Goal: Task Accomplishment & Management: Complete application form

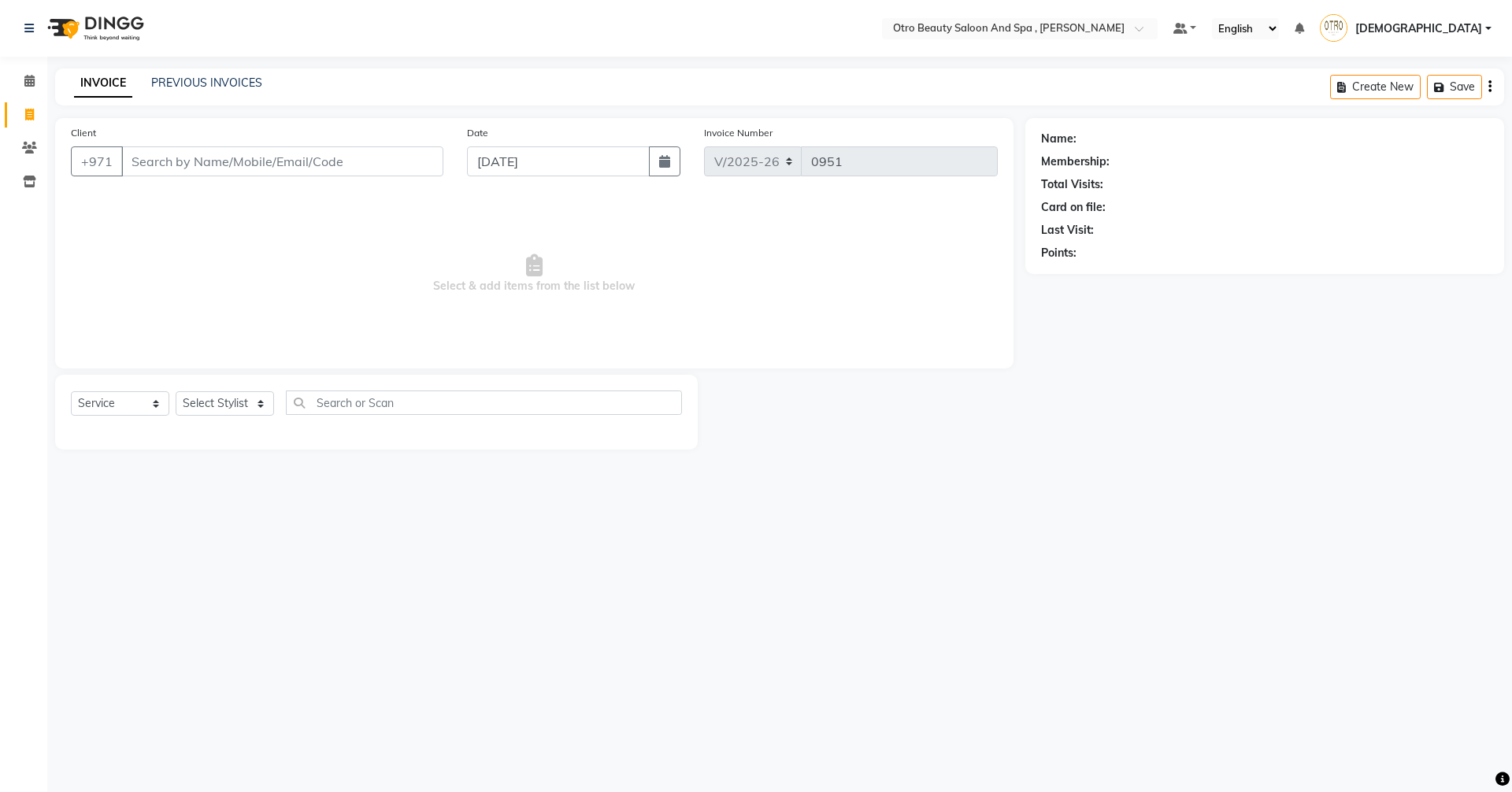
select select "8622"
select select "service"
click at [255, 156] on input "Client" at bounding box center [282, 161] width 322 height 30
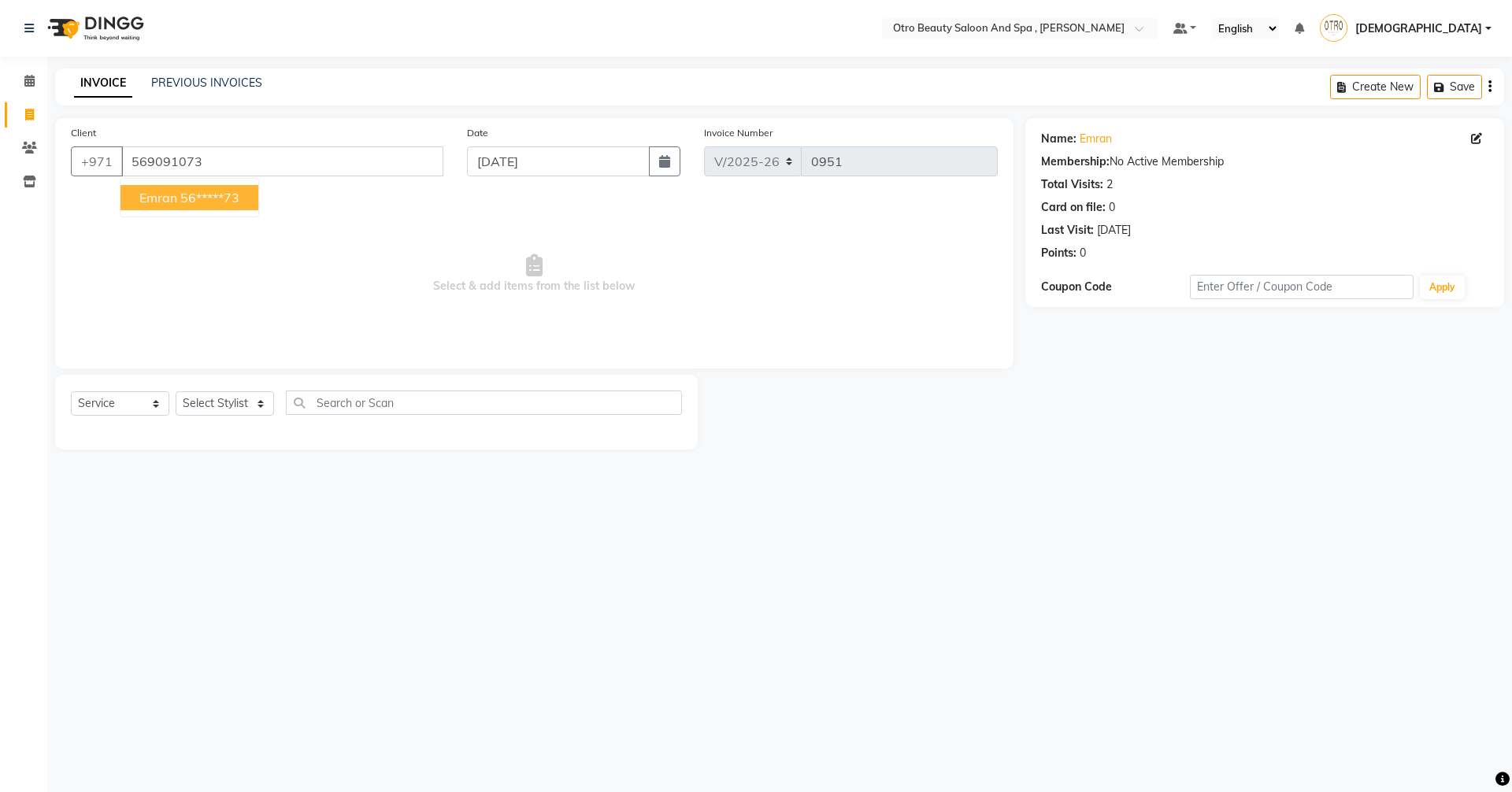
click at [186, 197] on ngb-highlight "56*****73" at bounding box center [210, 197] width 59 height 15
type input "56*****73"
click at [262, 410] on select "Select Stylist [PERSON_NAME] [PERSON_NAME] Hera Karuna [PERSON_NAME] Mamita [PE…" at bounding box center [224, 403] width 99 height 24
select select "86568"
click at [175, 392] on select "Select Stylist [PERSON_NAME] [PERSON_NAME] Hera Karuna [PERSON_NAME] Mamita [PE…" at bounding box center [224, 403] width 99 height 24
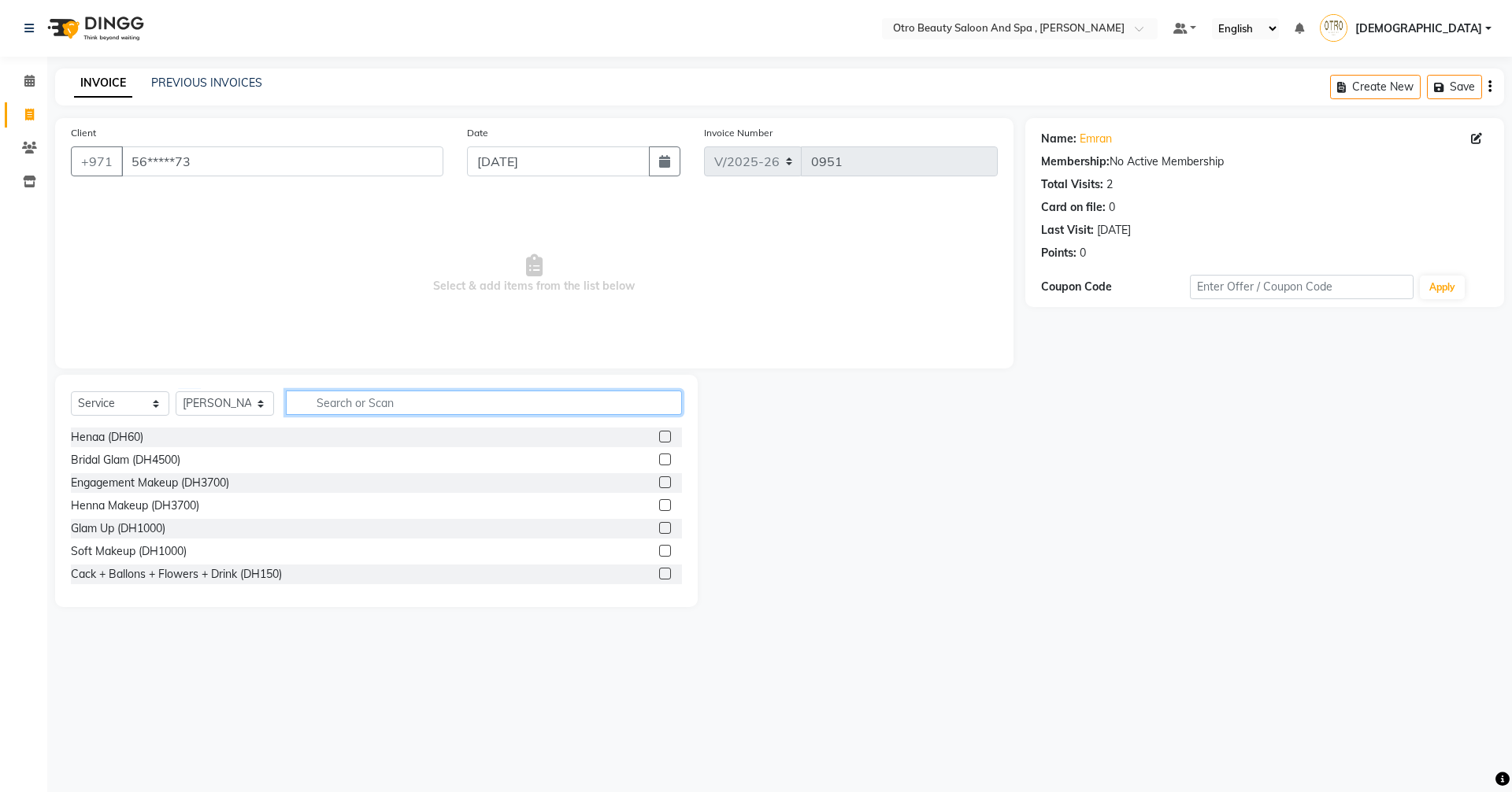
click at [379, 405] on input "text" at bounding box center [484, 402] width 396 height 24
type input "mani"
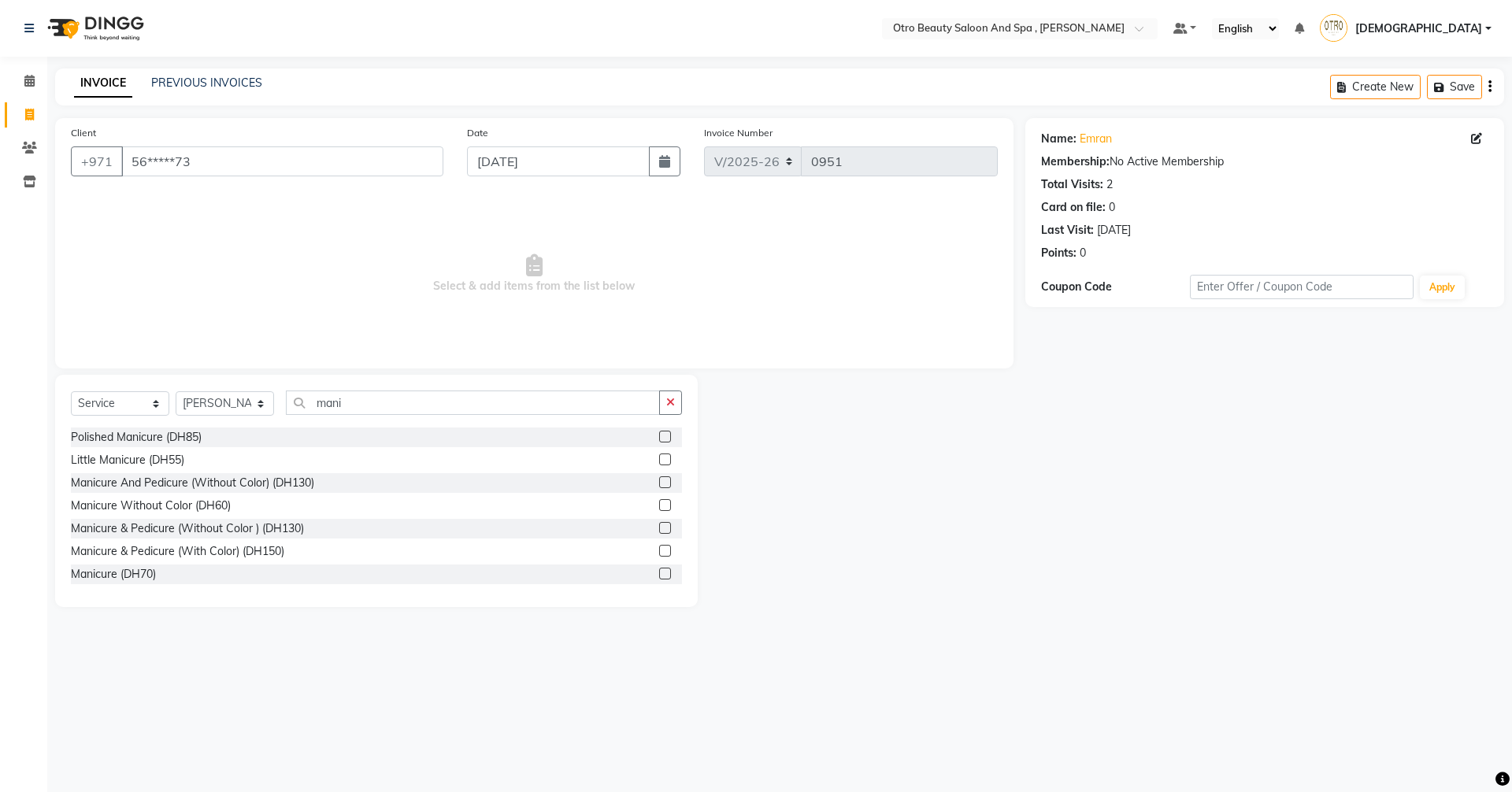
click at [659, 483] on label at bounding box center [665, 482] width 11 height 11
click at [659, 483] on input "checkbox" at bounding box center [664, 483] width 11 height 11
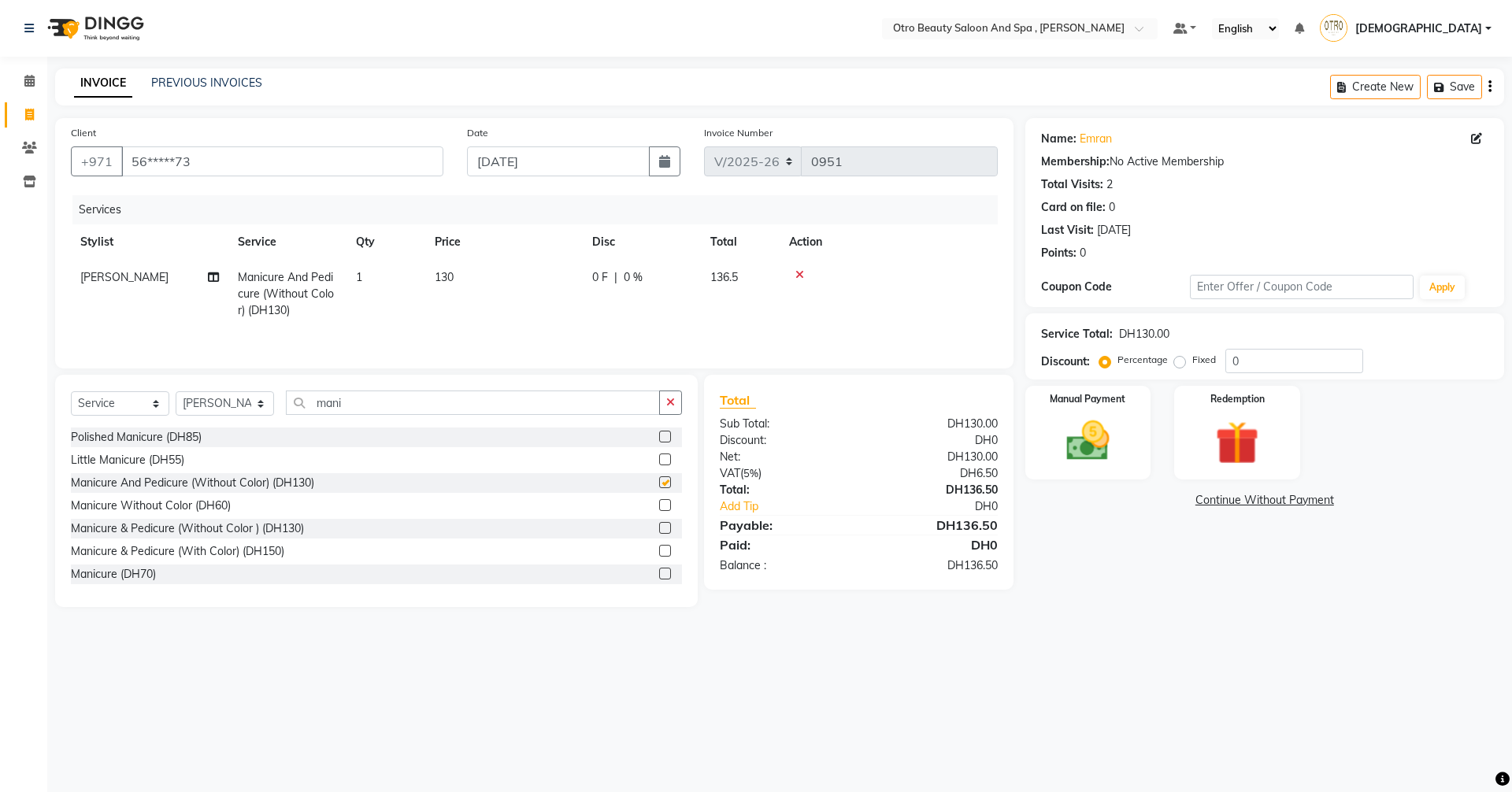
checkbox input "false"
click at [217, 275] on icon at bounding box center [214, 278] width 11 height 11
select select "86568"
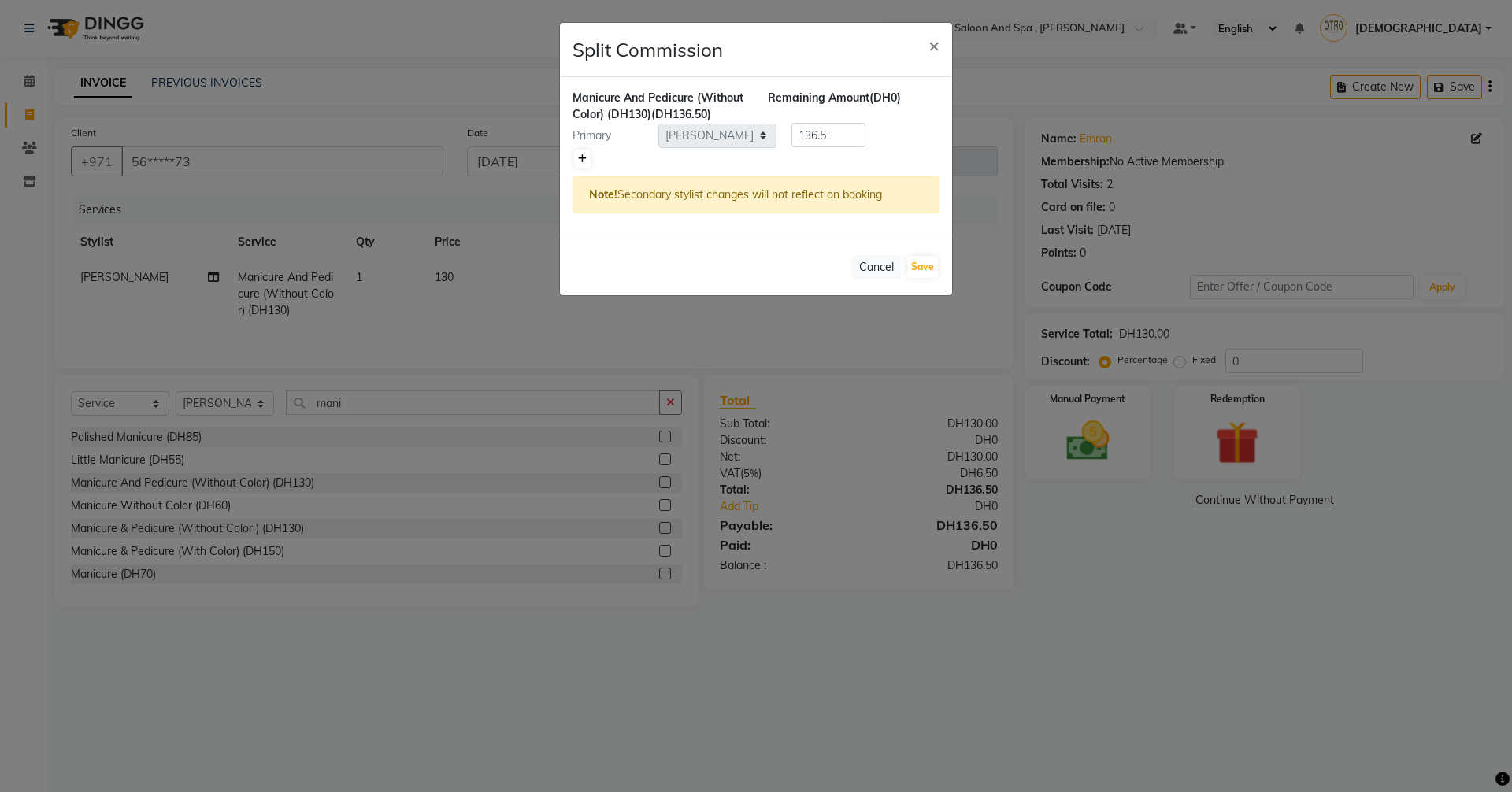
click at [581, 157] on icon at bounding box center [582, 159] width 9 height 10
type input "68.25"
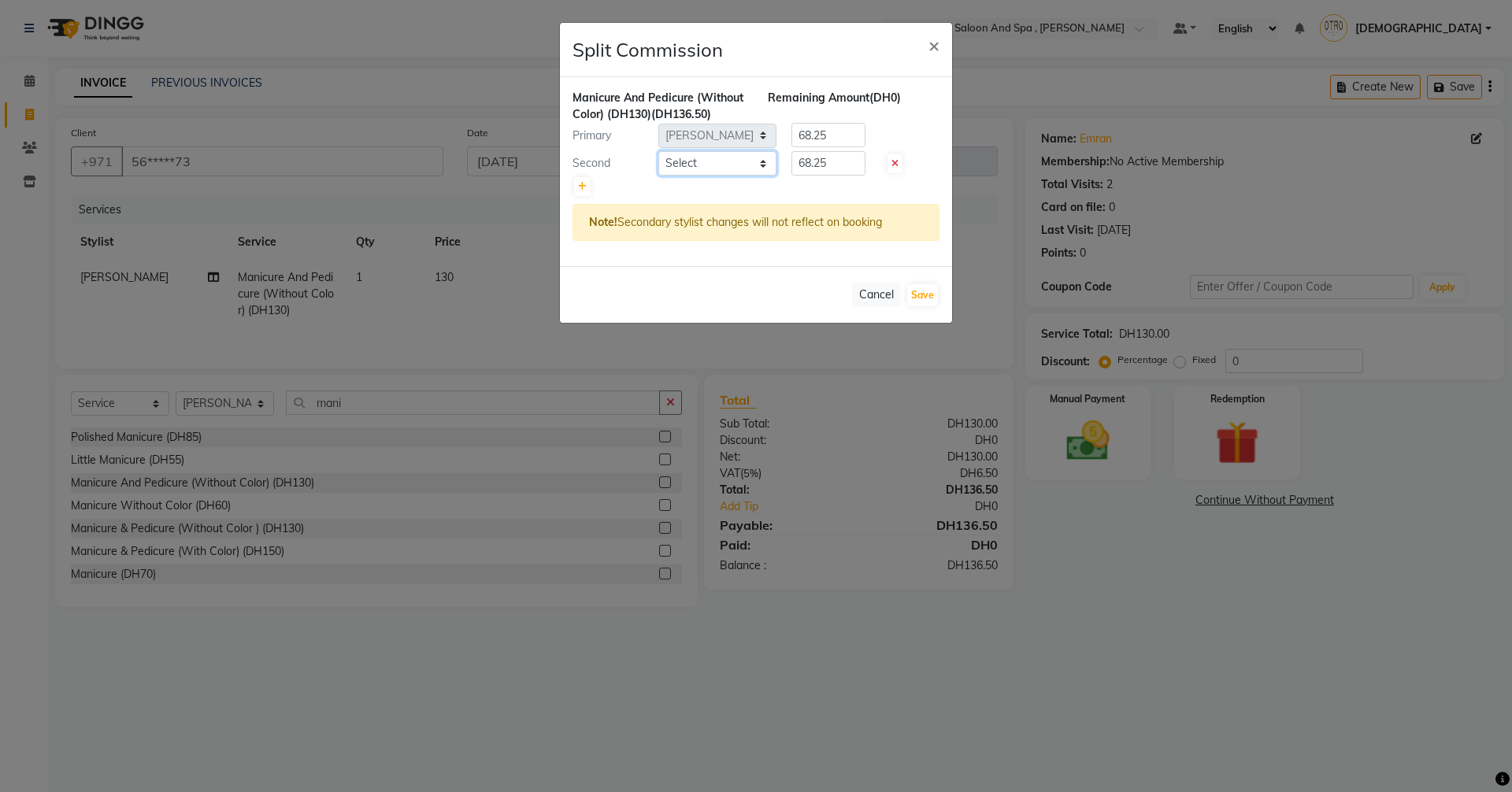
click at [760, 166] on select "Select [PERSON_NAME] [PERSON_NAME] Hera Karuna [PERSON_NAME] Mamita [PERSON_NAM…" at bounding box center [716, 163] width 118 height 24
select select "87851"
click at [658, 151] on select "Select [PERSON_NAME] [PERSON_NAME] Hera Karuna [PERSON_NAME] Mamita [PERSON_NAM…" at bounding box center [716, 163] width 118 height 24
click at [924, 299] on button "Save" at bounding box center [922, 295] width 31 height 22
select select "Select"
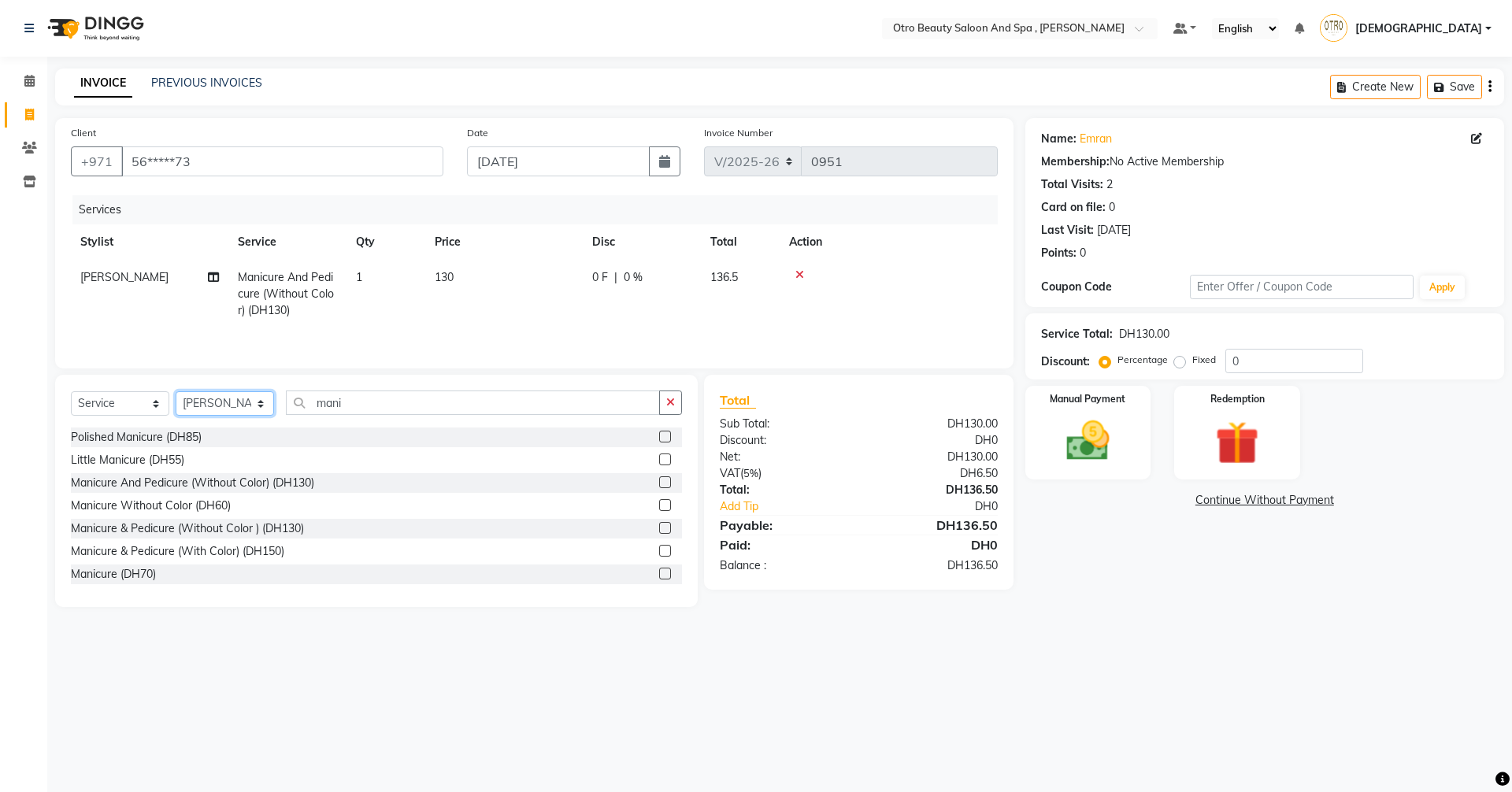
click at [261, 408] on select "Select Stylist [PERSON_NAME] [PERSON_NAME] Hera Karuna [PERSON_NAME] Mamita [PE…" at bounding box center [224, 403] width 99 height 24
select select "86183"
click at [175, 392] on select "Select Stylist [PERSON_NAME] [PERSON_NAME] Hera Karuna [PERSON_NAME] Mamita [PE…" at bounding box center [224, 403] width 99 height 24
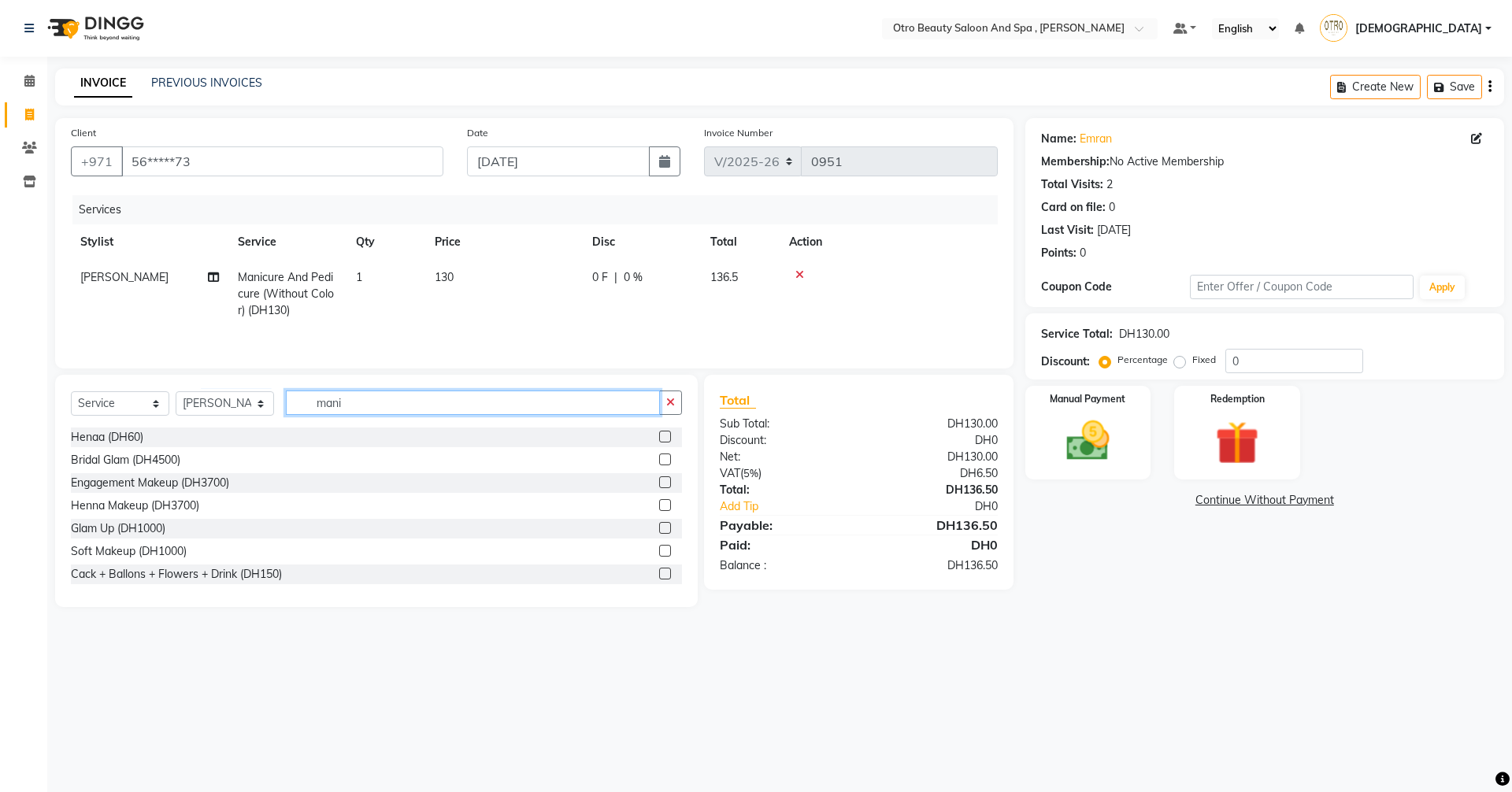
click at [359, 405] on input "mani" at bounding box center [472, 402] width 374 height 24
type input "m"
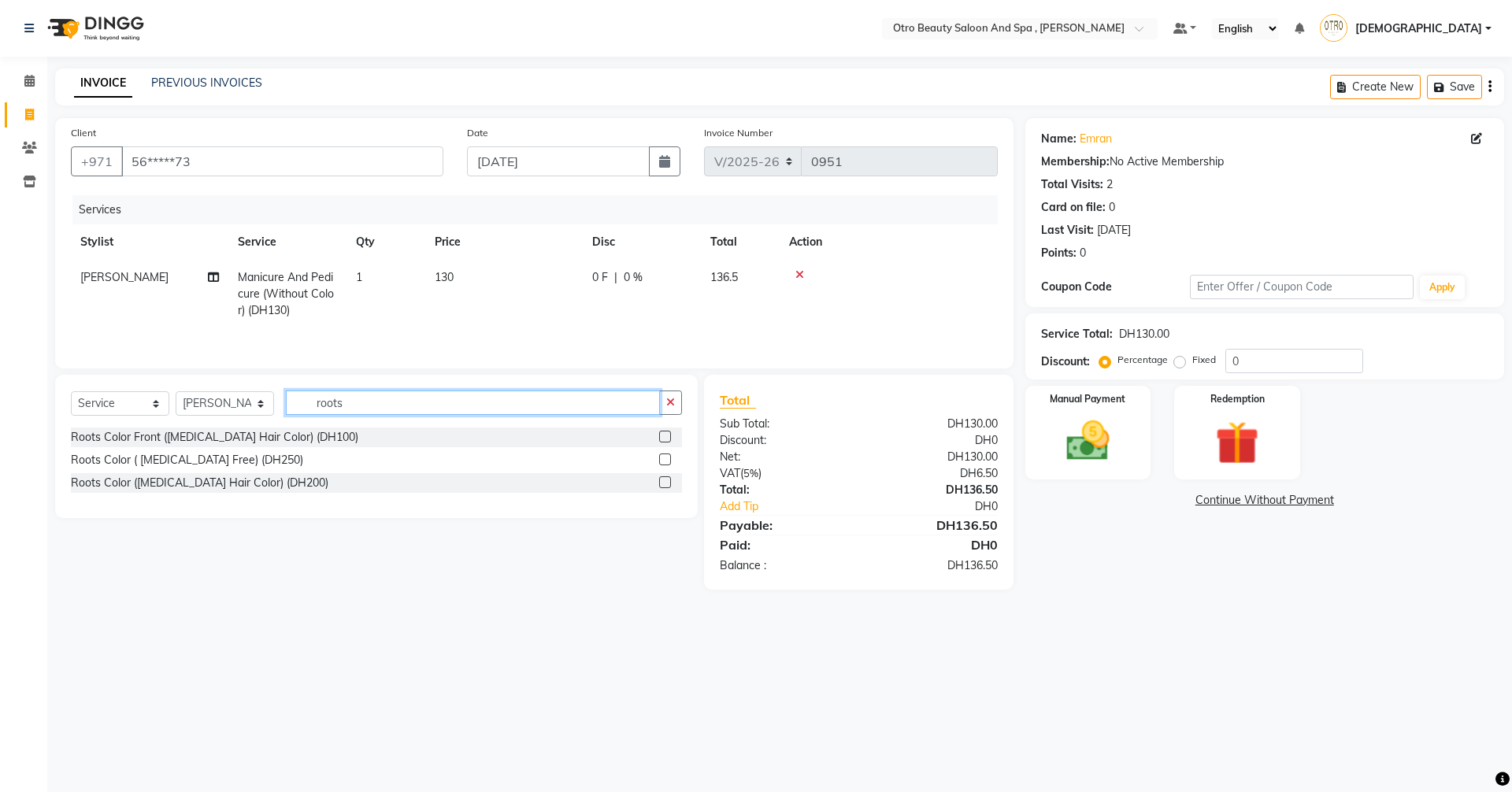
type input "roots"
click at [664, 459] on label at bounding box center [665, 460] width 11 height 11
click at [664, 459] on input "checkbox" at bounding box center [664, 460] width 11 height 11
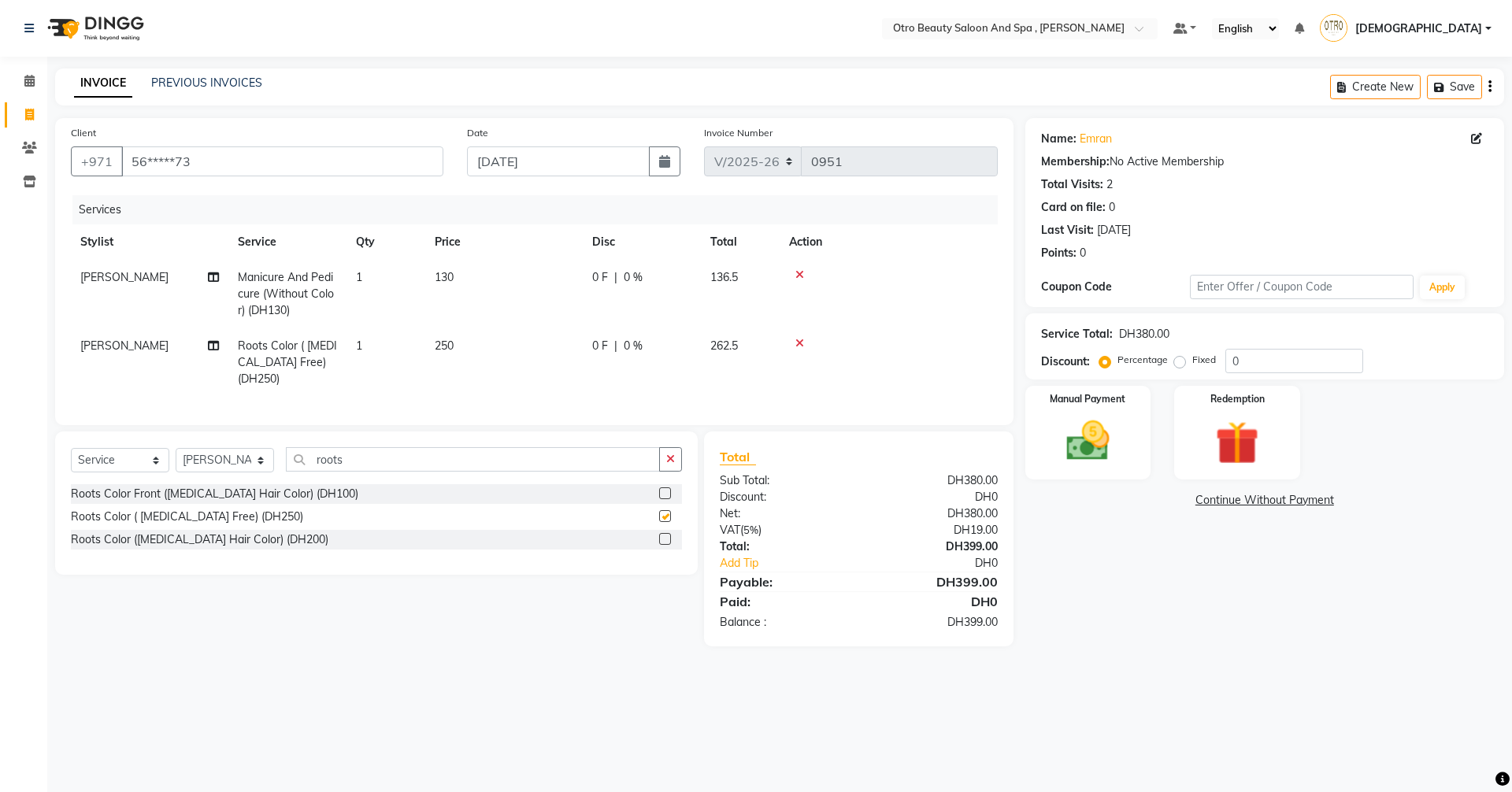
checkbox input "false"
click at [1073, 424] on img at bounding box center [1088, 441] width 73 height 52
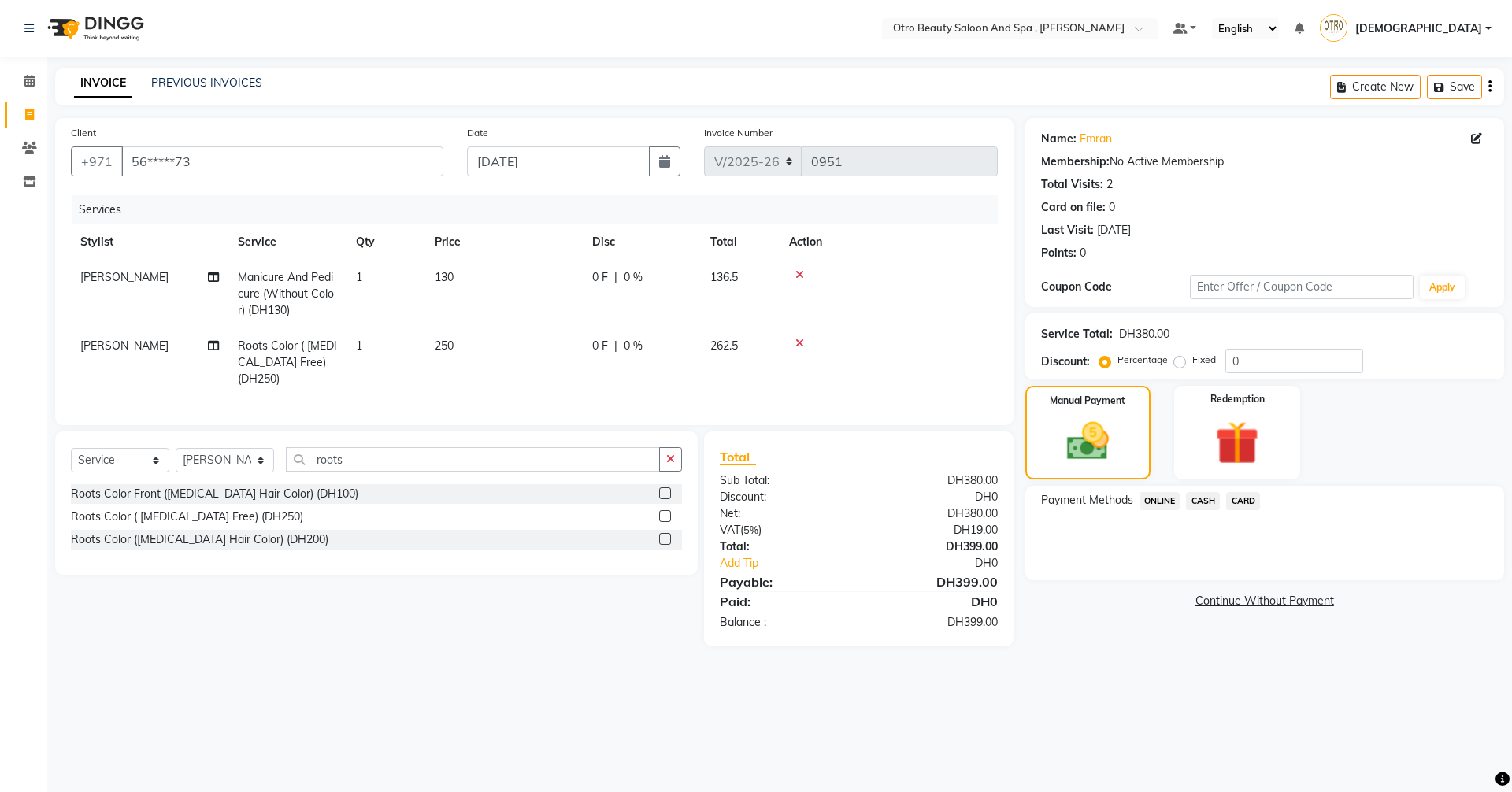
click at [1252, 498] on span "CARD" at bounding box center [1242, 501] width 34 height 18
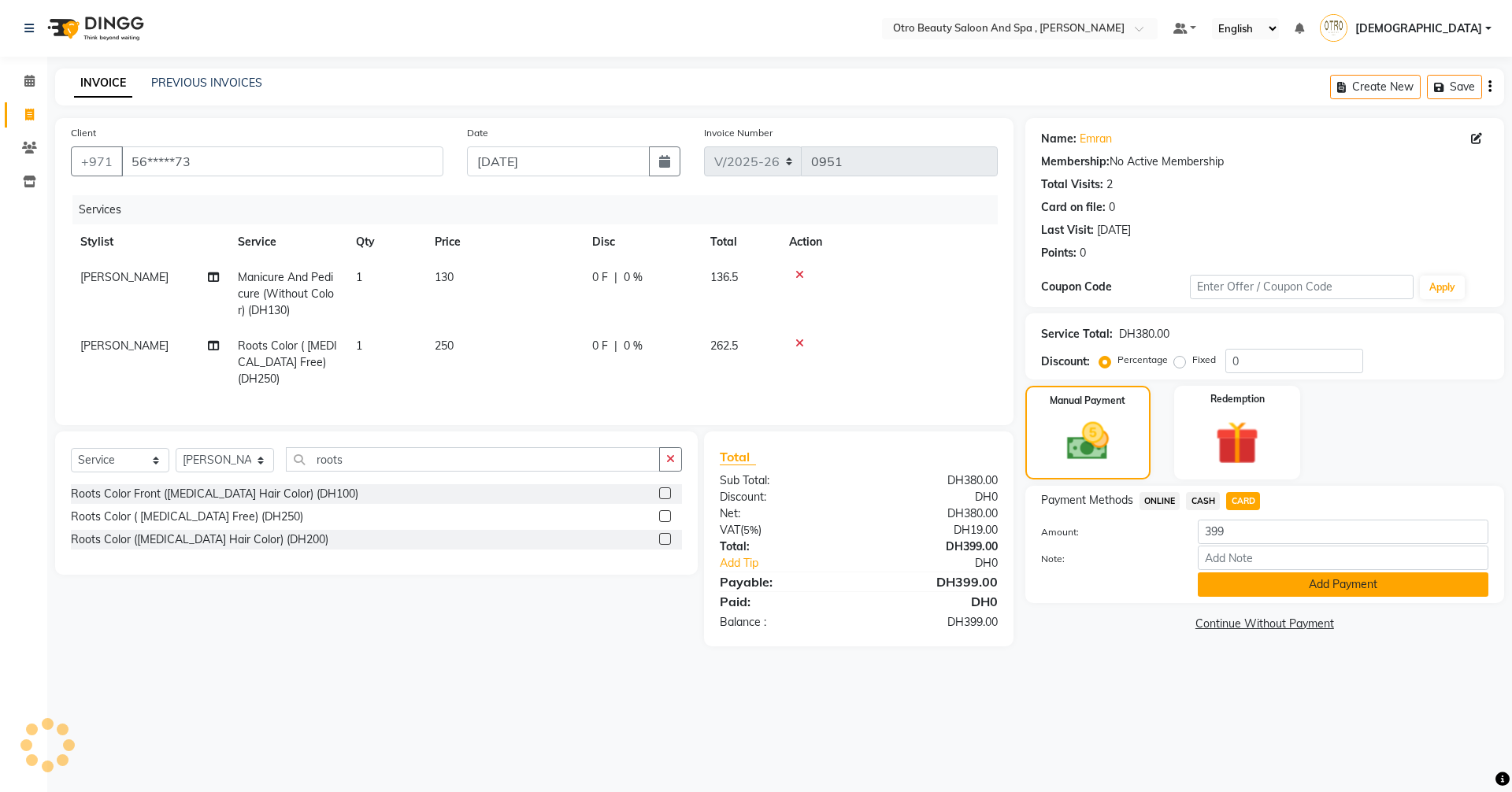
click at [1282, 579] on button "Add Payment" at bounding box center [1343, 584] width 290 height 24
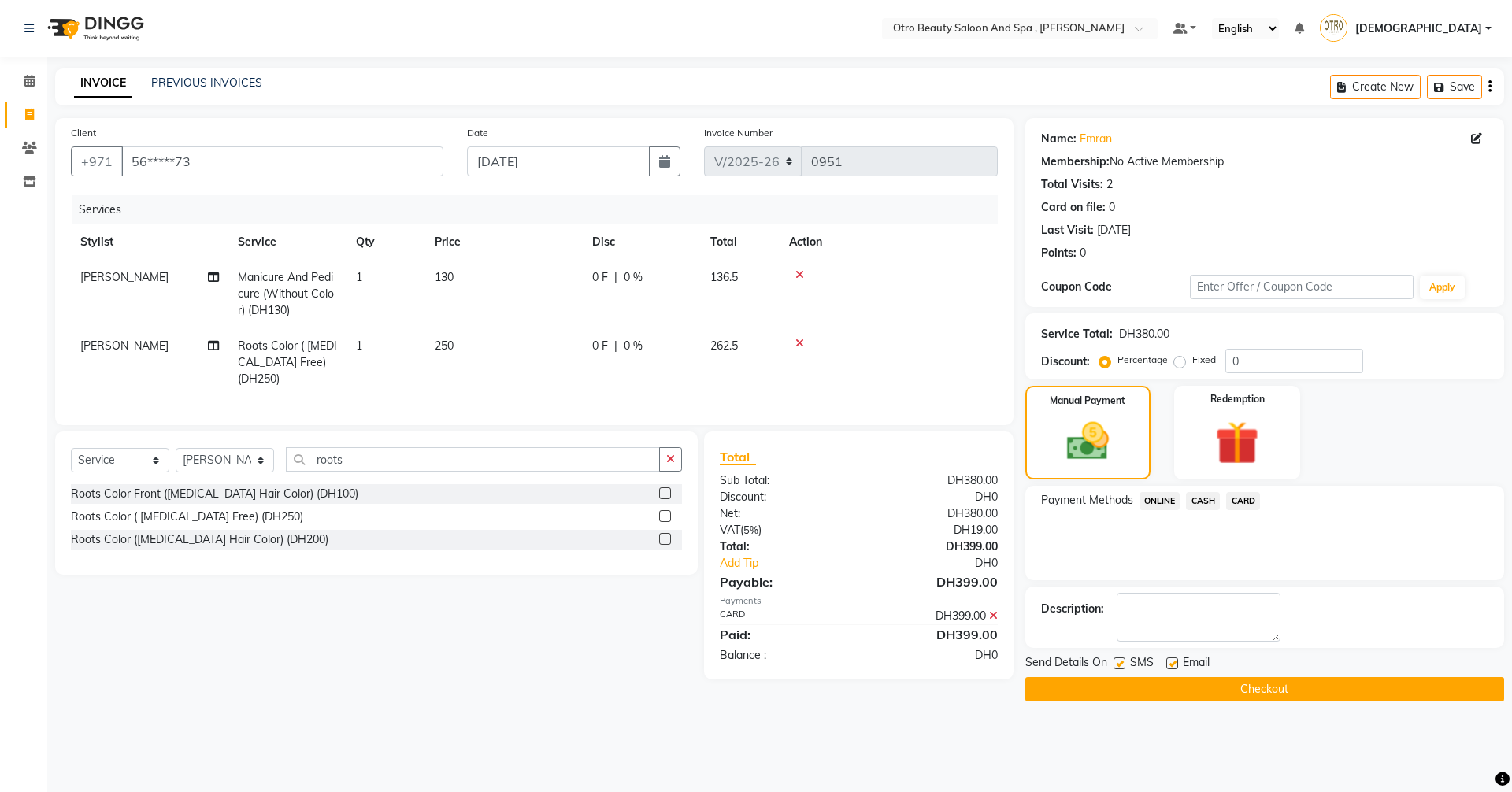
click at [1274, 692] on button "Checkout" at bounding box center [1265, 689] width 479 height 24
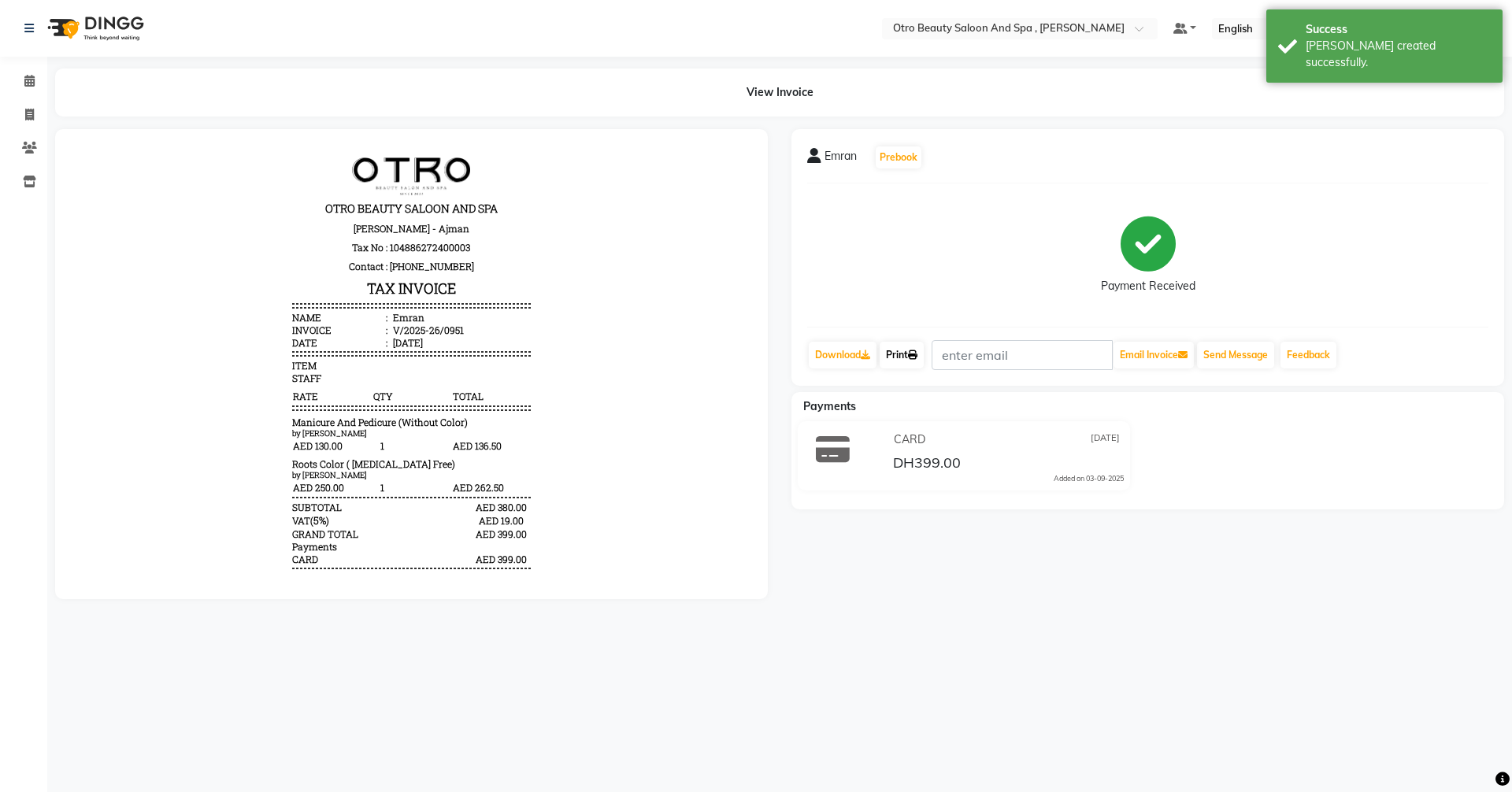
click at [906, 352] on link "Print" at bounding box center [901, 355] width 44 height 27
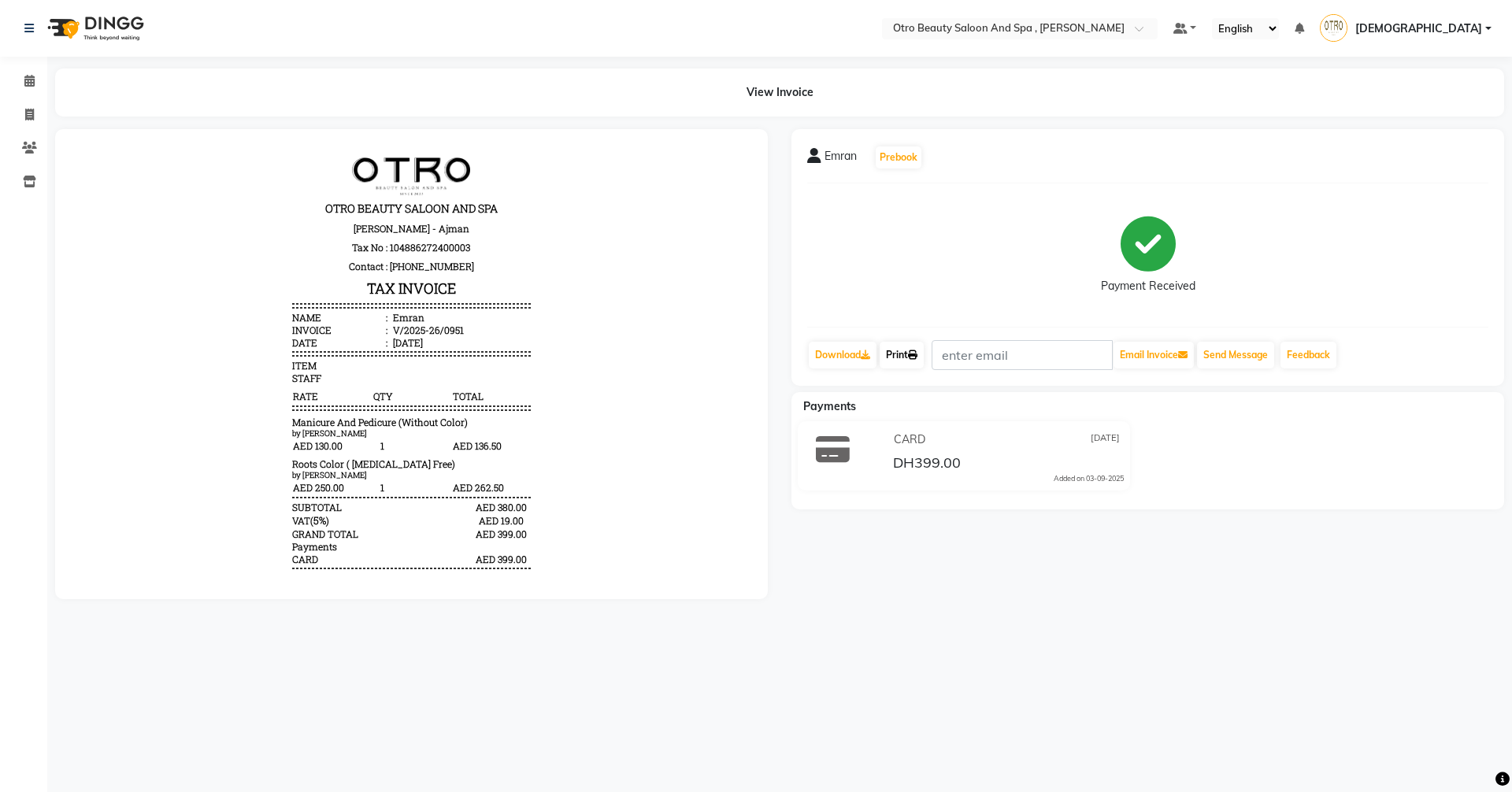
click at [909, 348] on link "Print" at bounding box center [901, 355] width 44 height 27
click at [36, 116] on span at bounding box center [29, 115] width 28 height 18
select select "service"
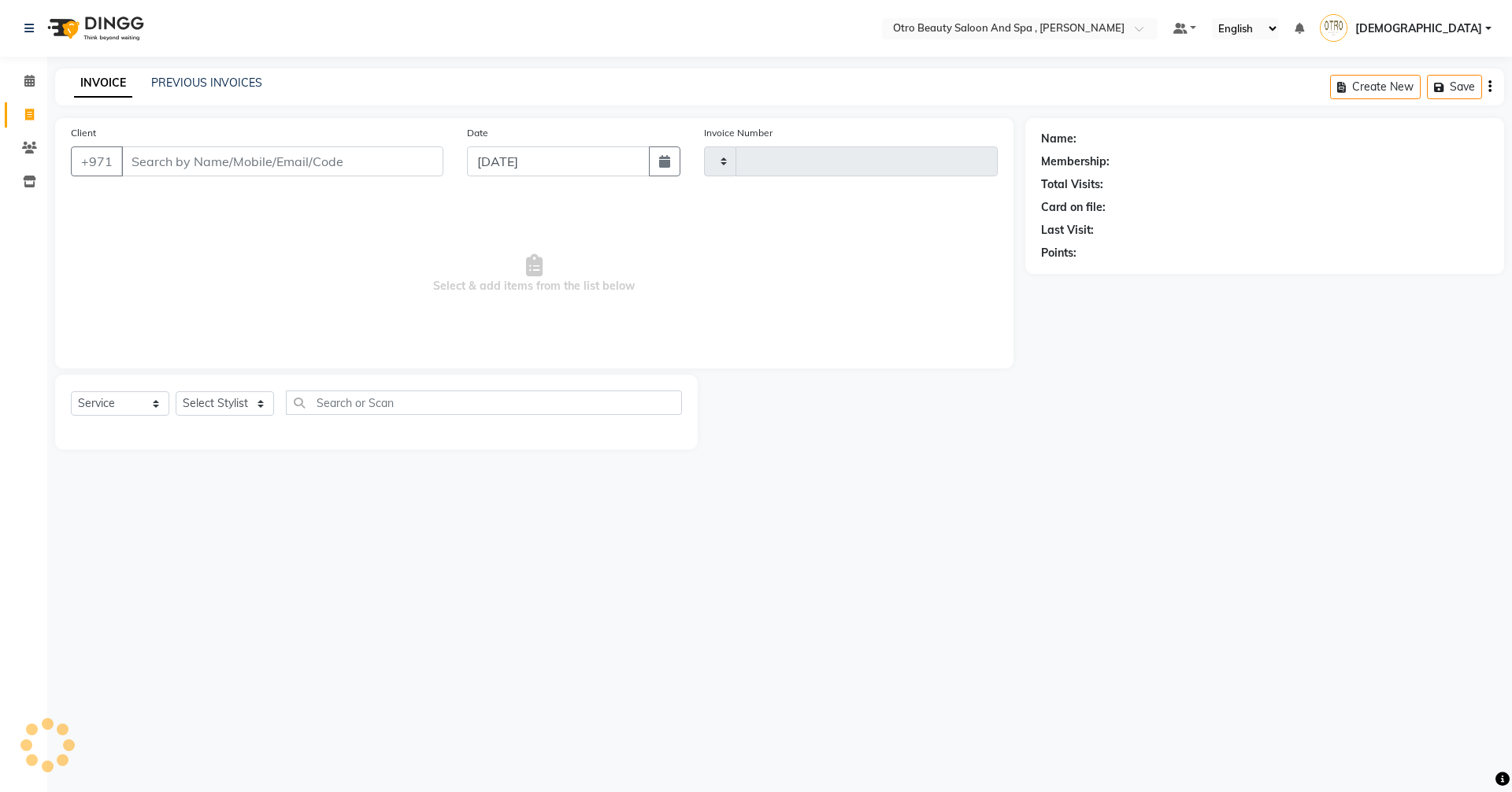
type input "0952"
select select "8622"
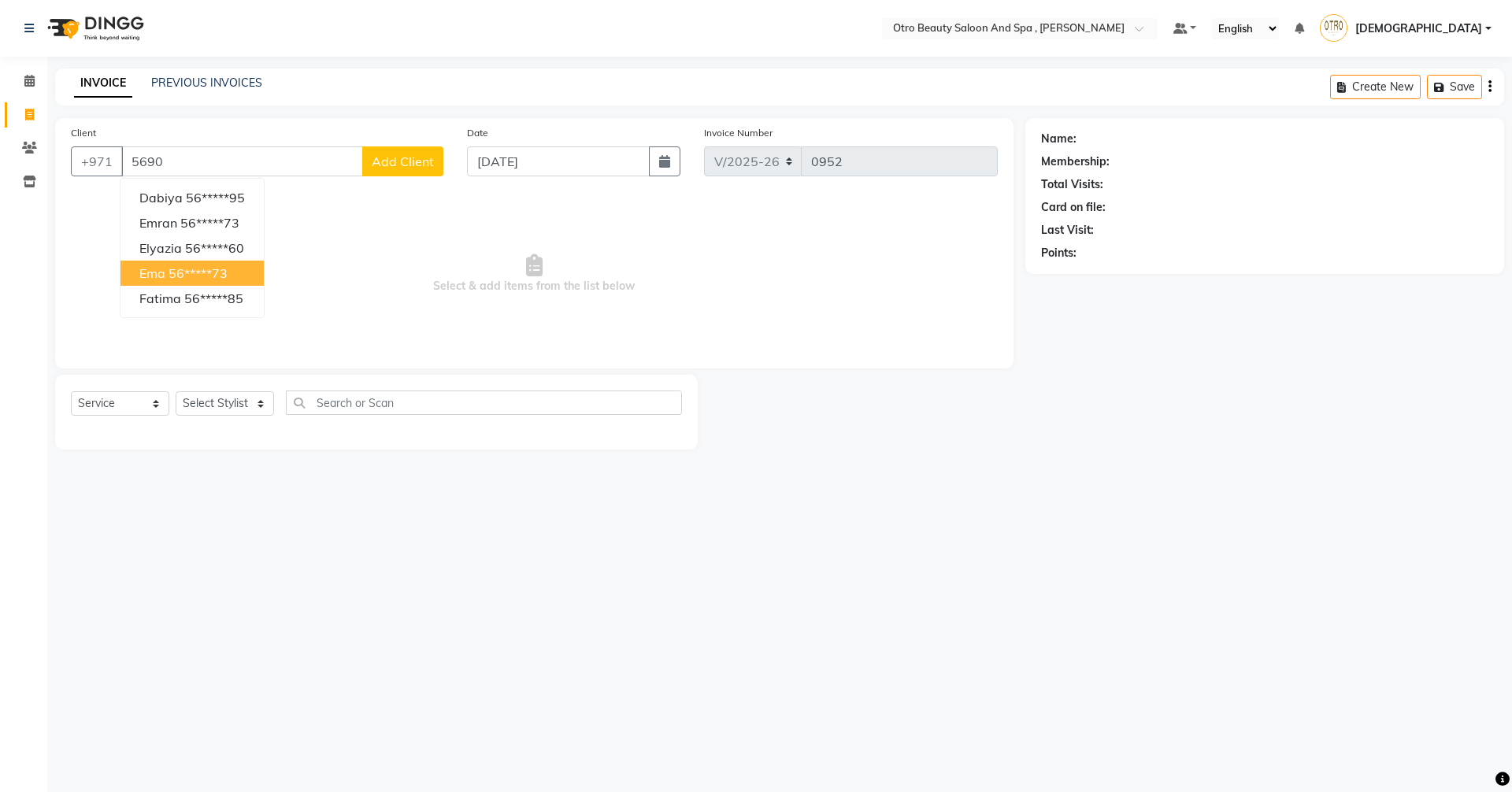
click at [210, 271] on ngb-highlight "56*****73" at bounding box center [198, 273] width 59 height 15
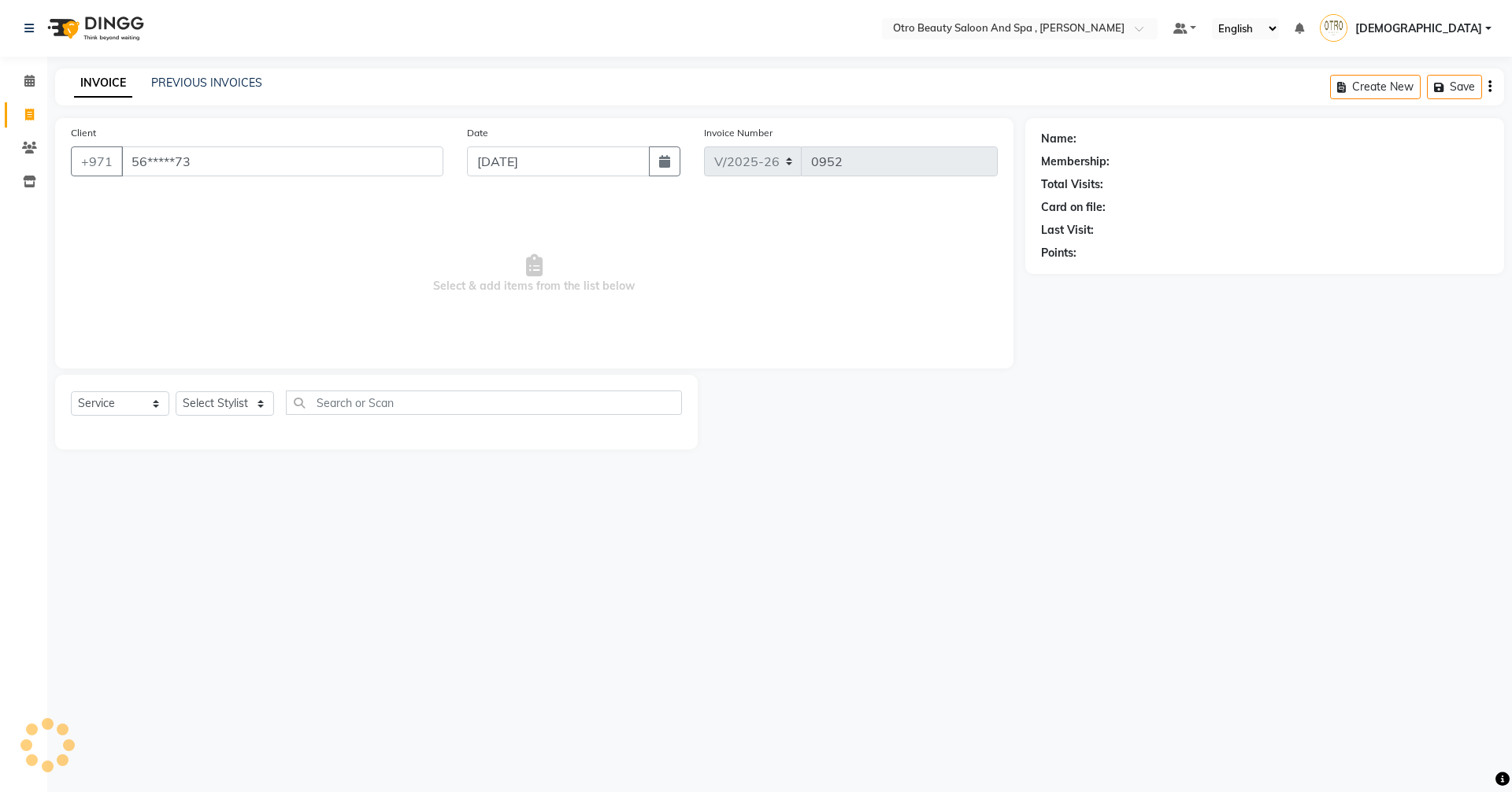
type input "56*****73"
click at [154, 405] on select "Select Service Product Membership Package Voucher Prepaid Gift Card" at bounding box center [120, 403] width 99 height 24
select select "product"
click at [71, 392] on select "Select Service Product Membership Package Voucher Prepaid Gift Card" at bounding box center [120, 403] width 99 height 24
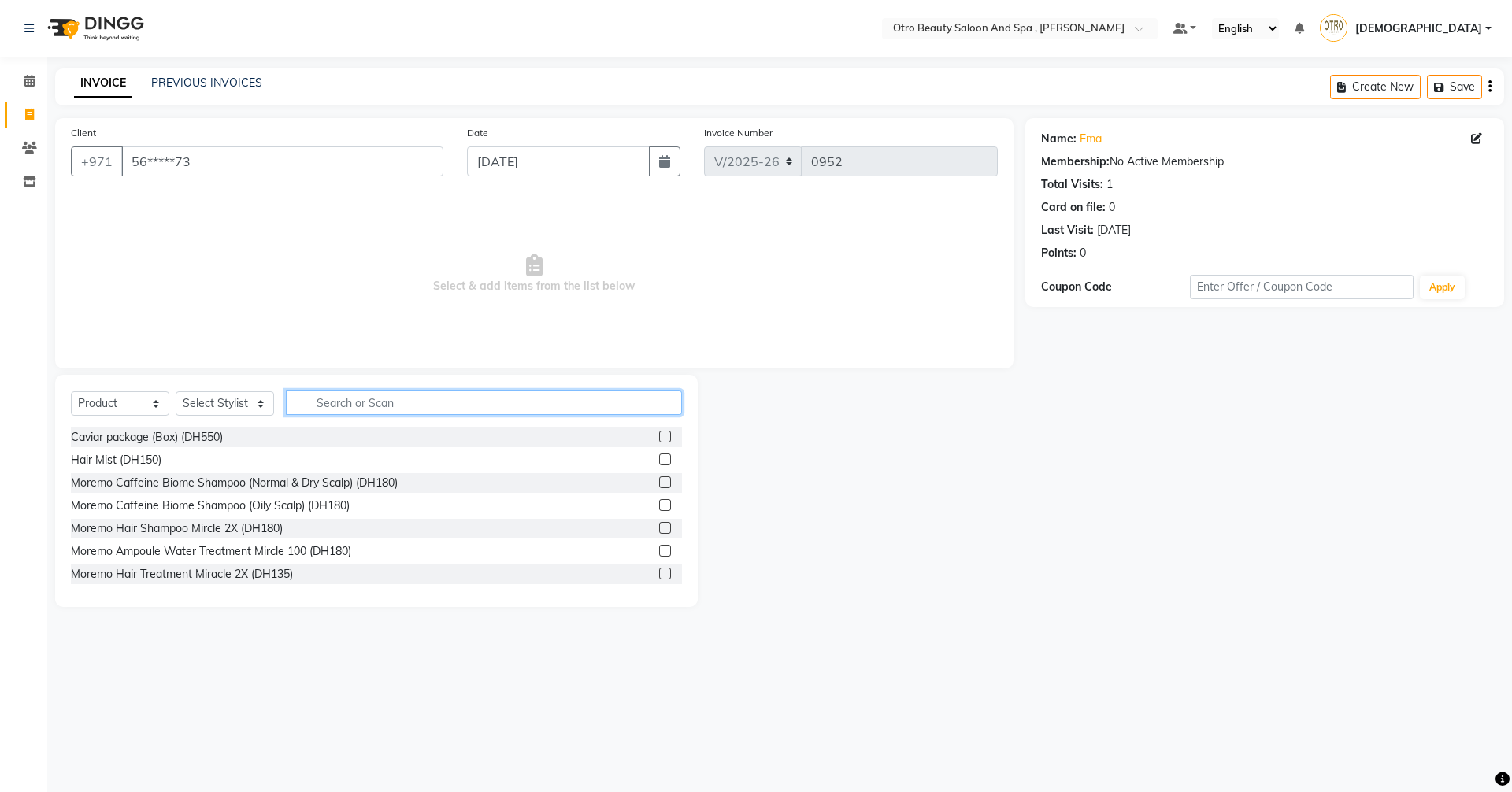
click at [326, 398] on input "text" at bounding box center [484, 402] width 396 height 24
type input "milk"
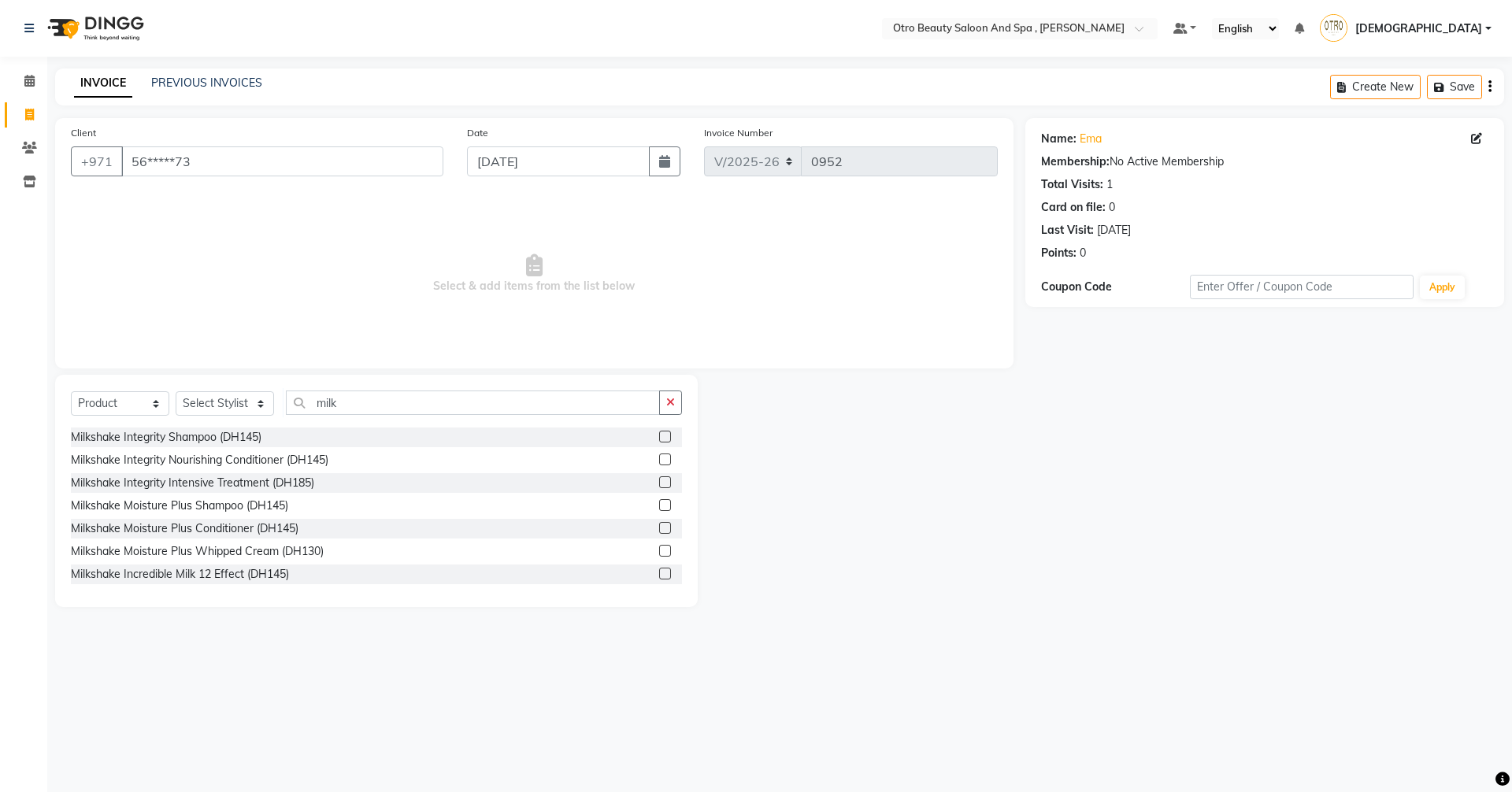
click at [659, 553] on label at bounding box center [665, 551] width 11 height 11
click at [659, 553] on input "checkbox" at bounding box center [664, 552] width 11 height 11
click at [659, 553] on label at bounding box center [665, 551] width 11 height 11
click at [659, 553] on input "checkbox" at bounding box center [664, 552] width 11 height 11
checkbox input "false"
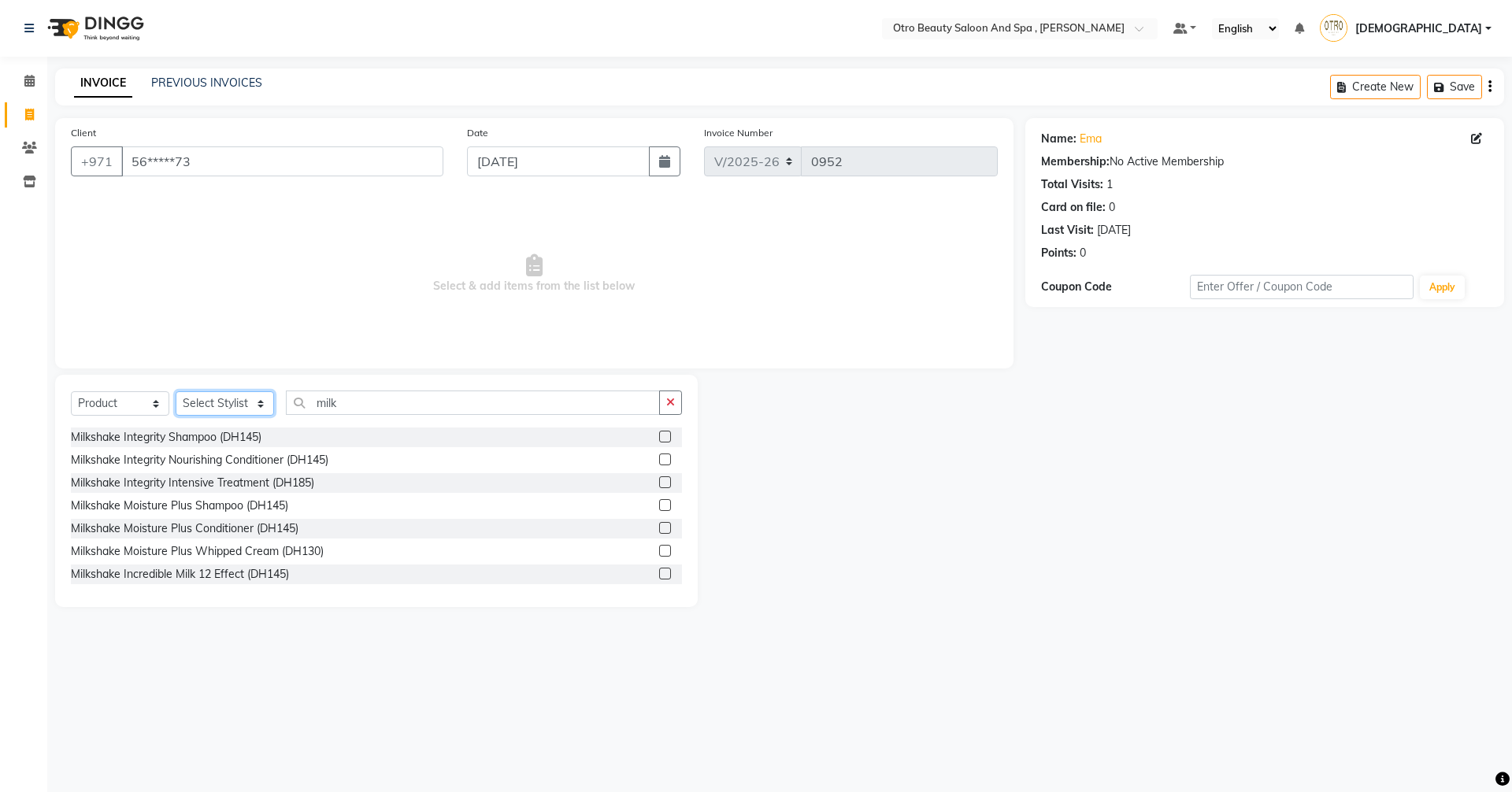
click at [259, 404] on select "Select Stylist [PERSON_NAME] [PERSON_NAME] Hera Karuna [PERSON_NAME] Mamita [PE…" at bounding box center [224, 403] width 99 height 24
select select "86191"
click at [175, 392] on select "Select Stylist [PERSON_NAME] [PERSON_NAME] Hera Karuna [PERSON_NAME] Mamita [PE…" at bounding box center [224, 403] width 99 height 24
click at [659, 551] on label at bounding box center [665, 551] width 11 height 11
click at [659, 551] on input "checkbox" at bounding box center [664, 552] width 11 height 11
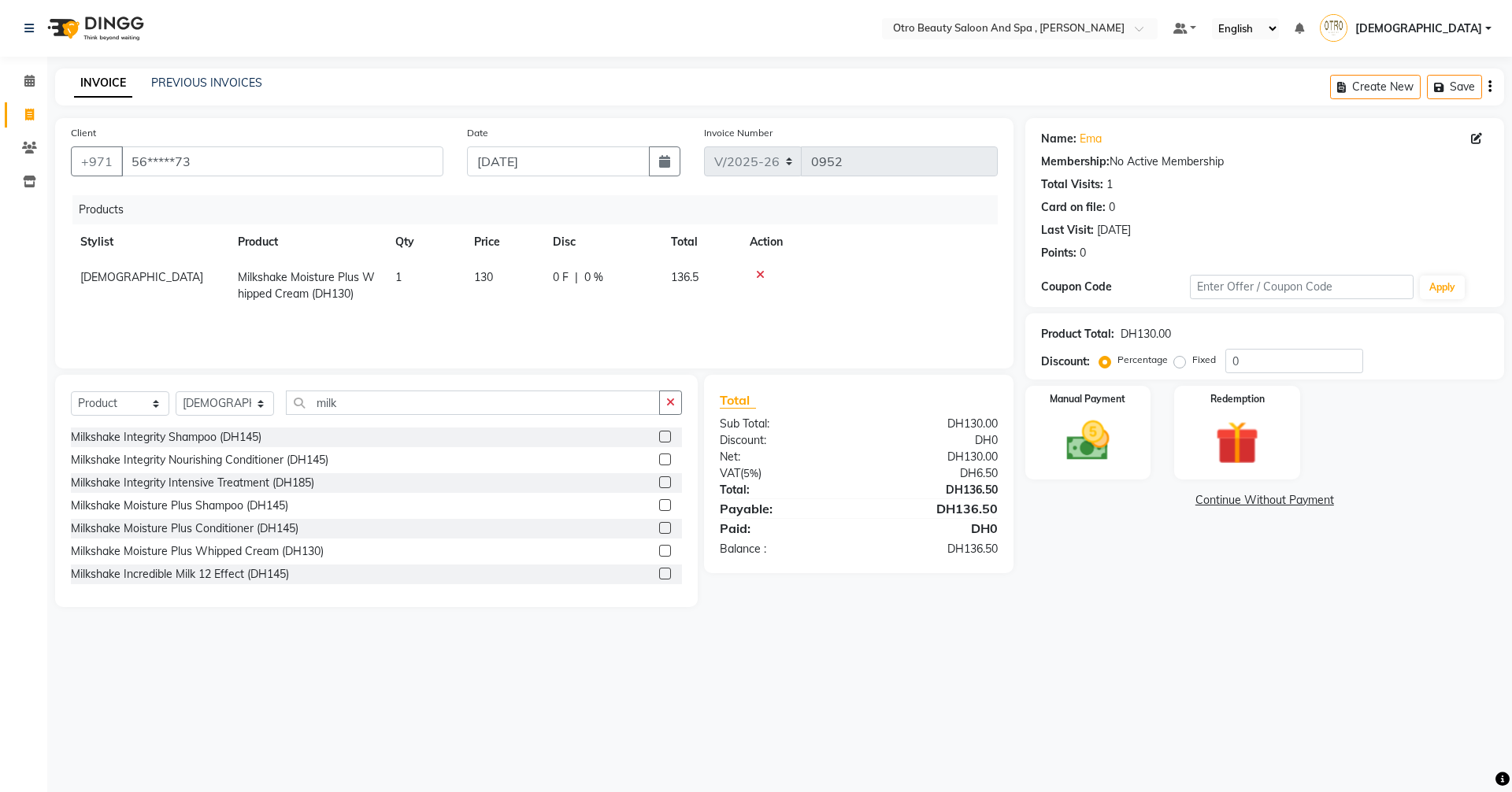
click at [659, 552] on label at bounding box center [665, 551] width 11 height 11
click at [659, 552] on input "checkbox" at bounding box center [664, 552] width 11 height 11
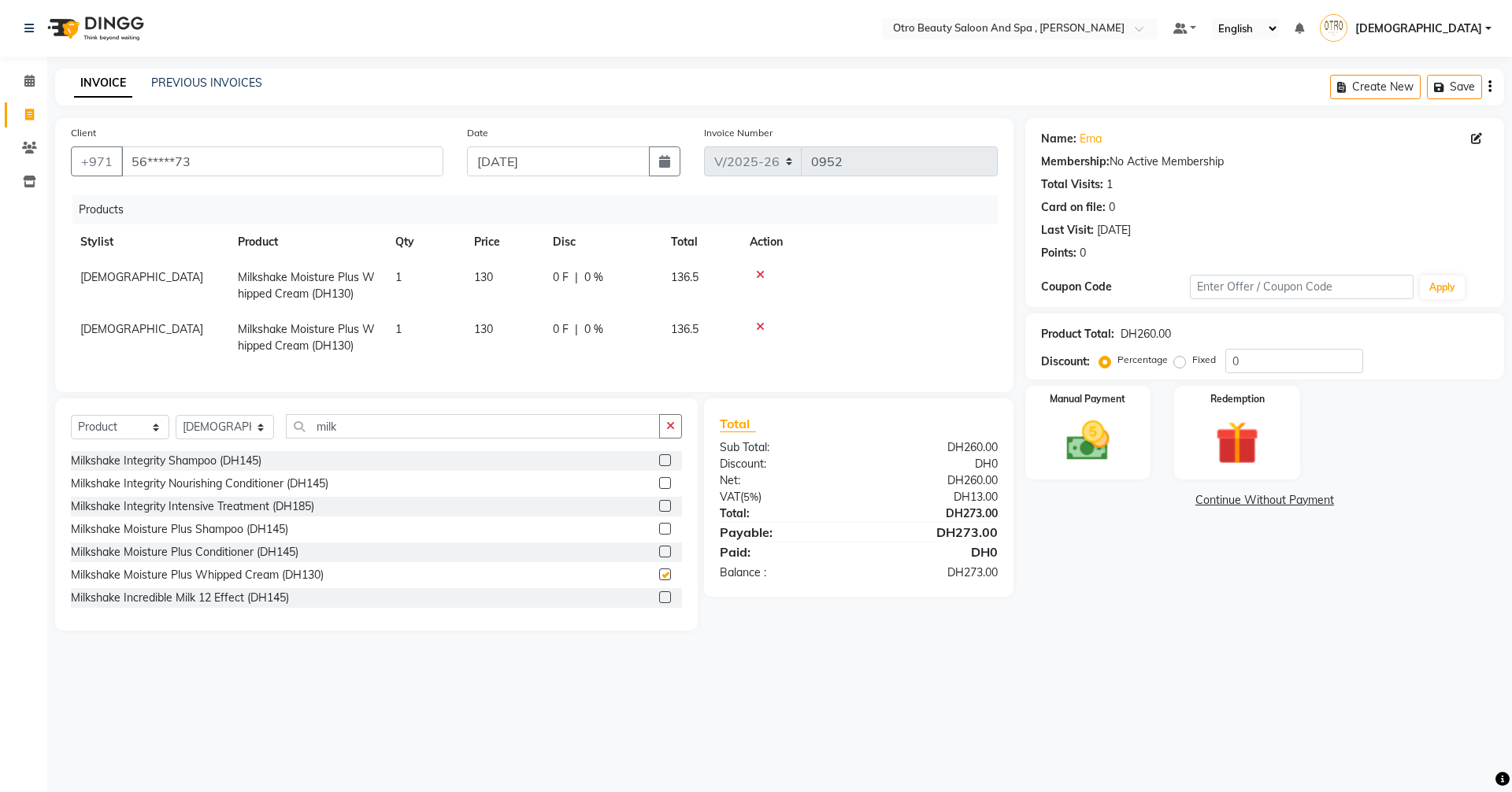
checkbox input "false"
click at [1093, 437] on img at bounding box center [1088, 441] width 73 height 52
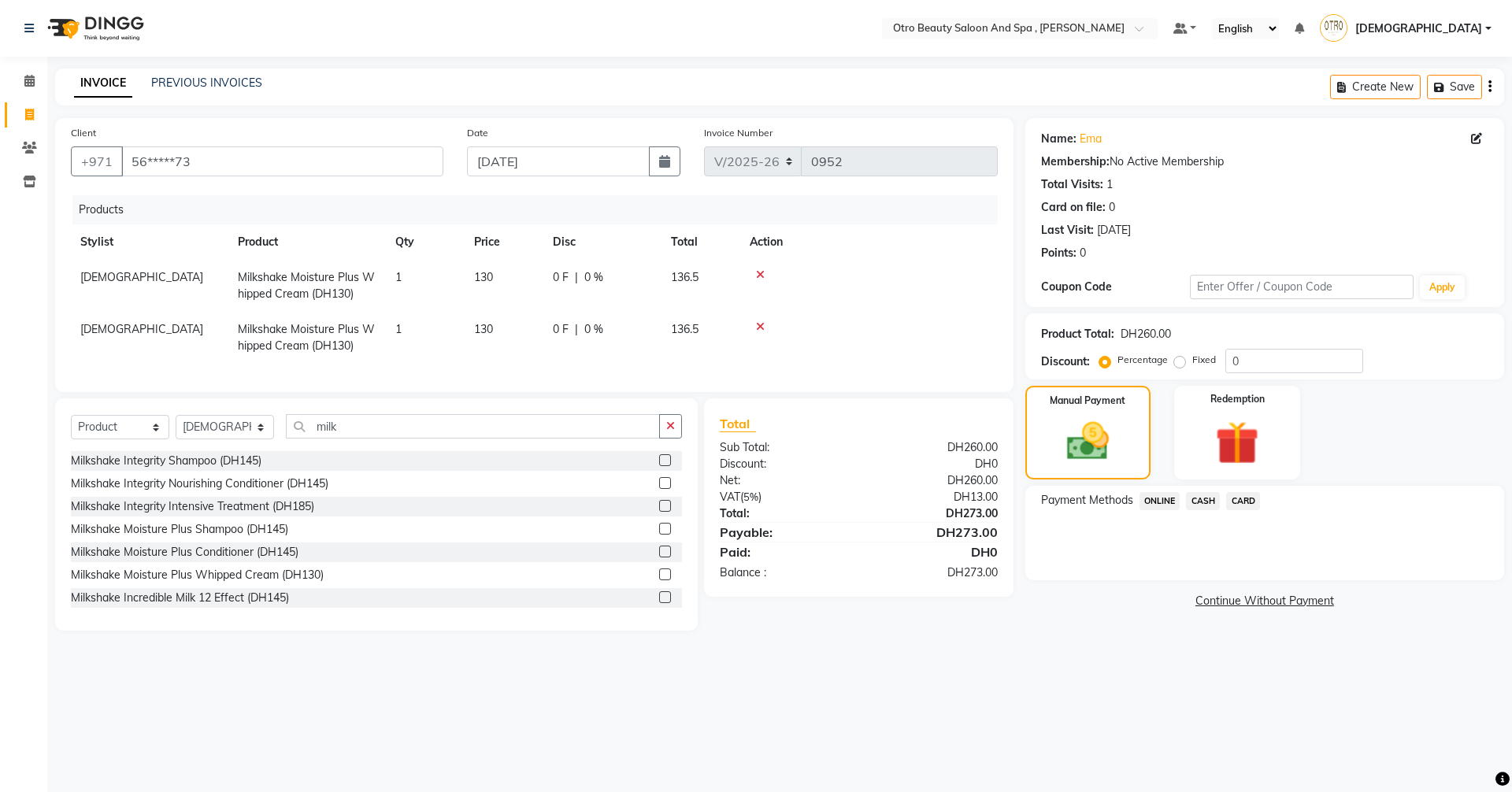
click at [1243, 504] on span "CARD" at bounding box center [1242, 501] width 34 height 18
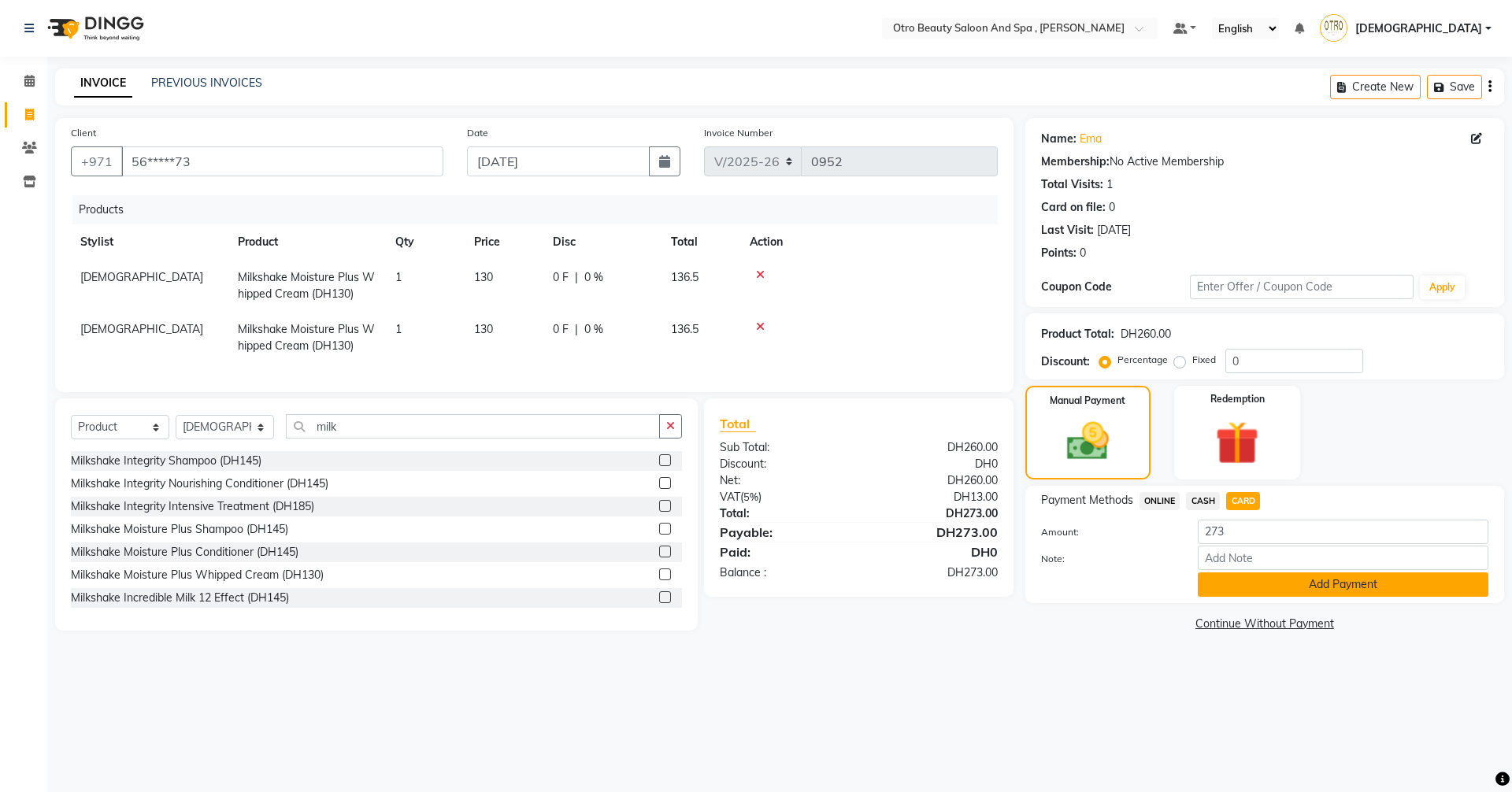
click at [1316, 579] on button "Add Payment" at bounding box center [1343, 584] width 290 height 24
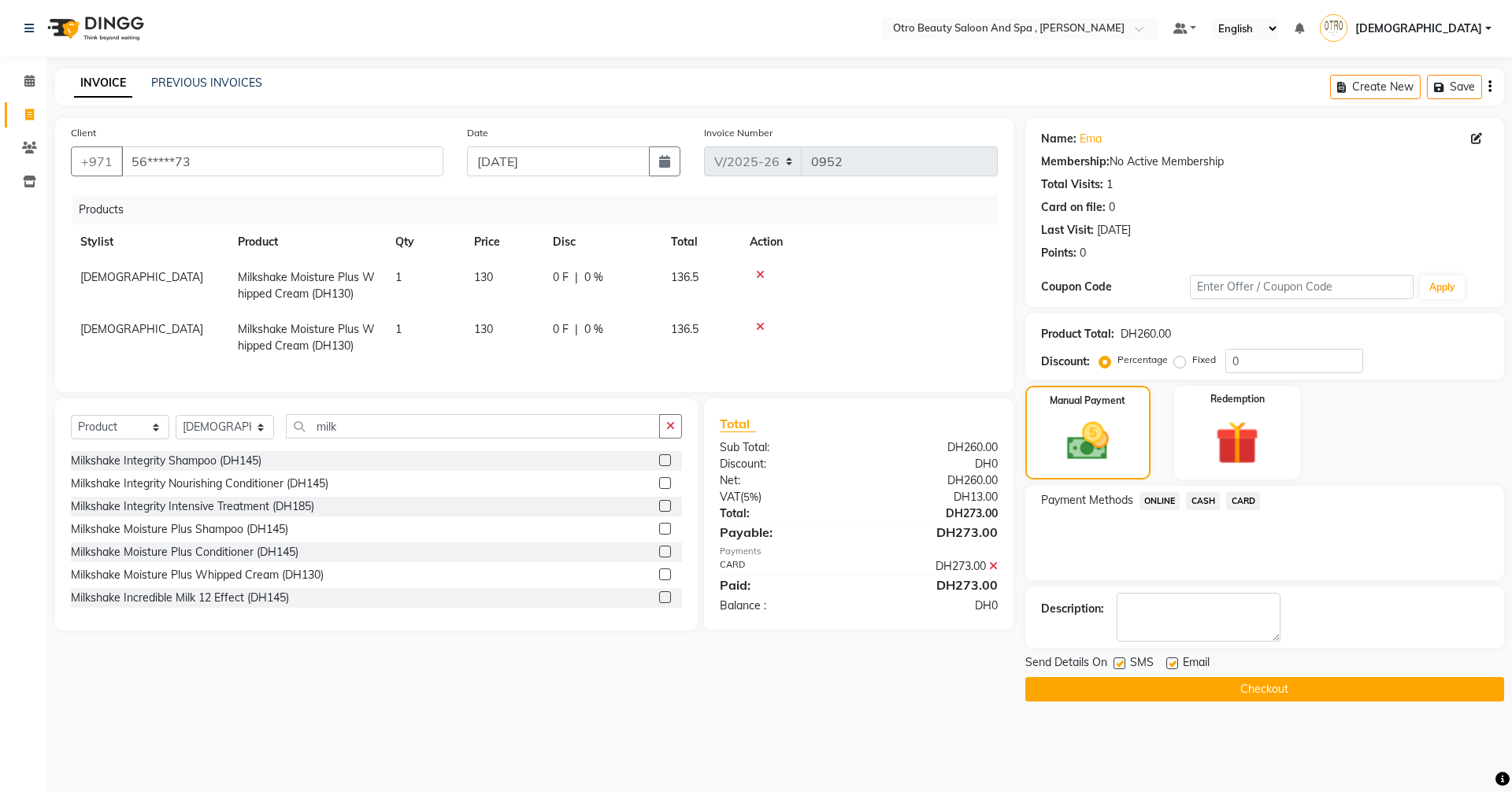
click at [1255, 695] on button "Checkout" at bounding box center [1265, 689] width 479 height 24
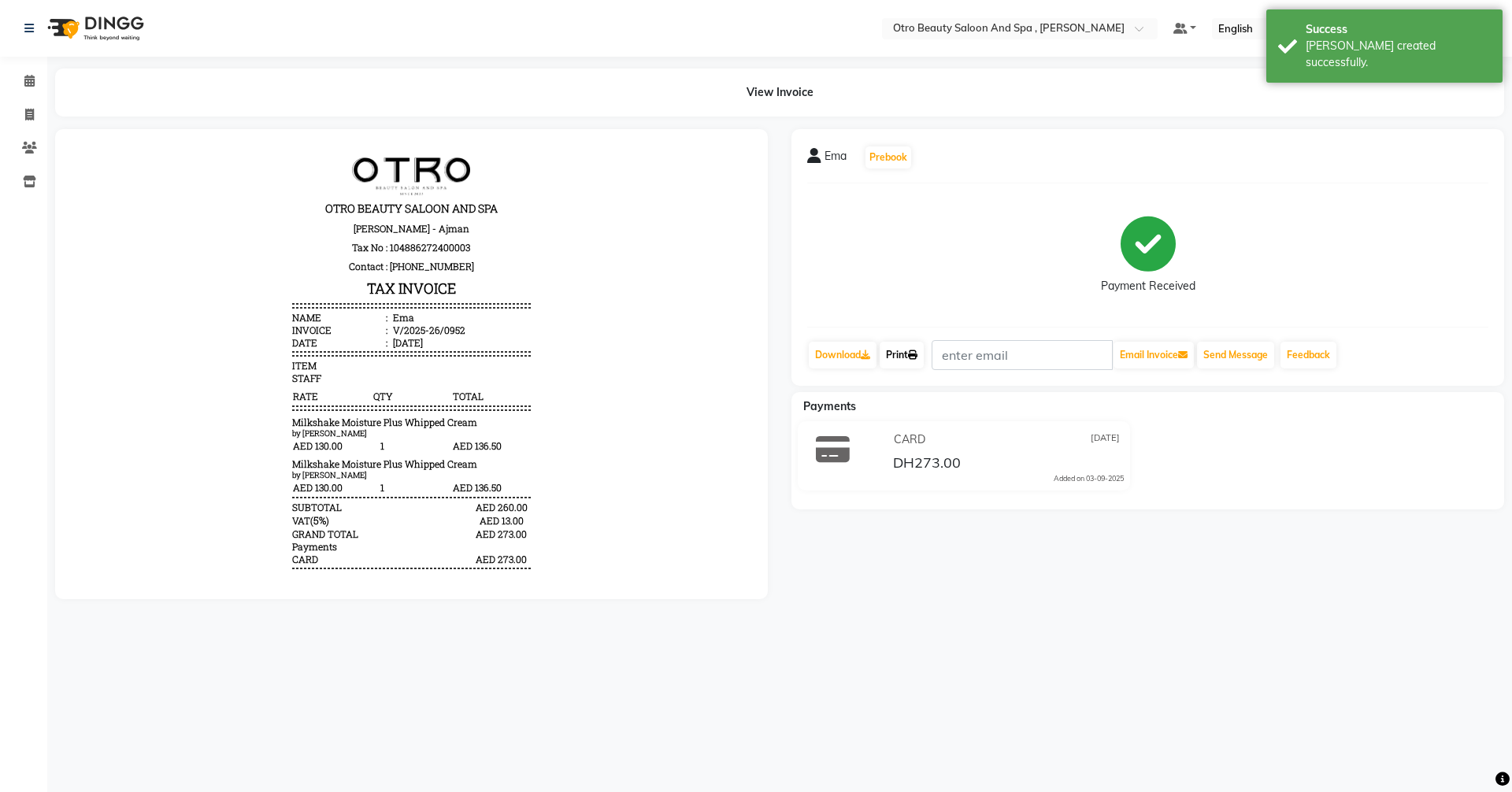
click at [904, 358] on link "Print" at bounding box center [901, 355] width 44 height 27
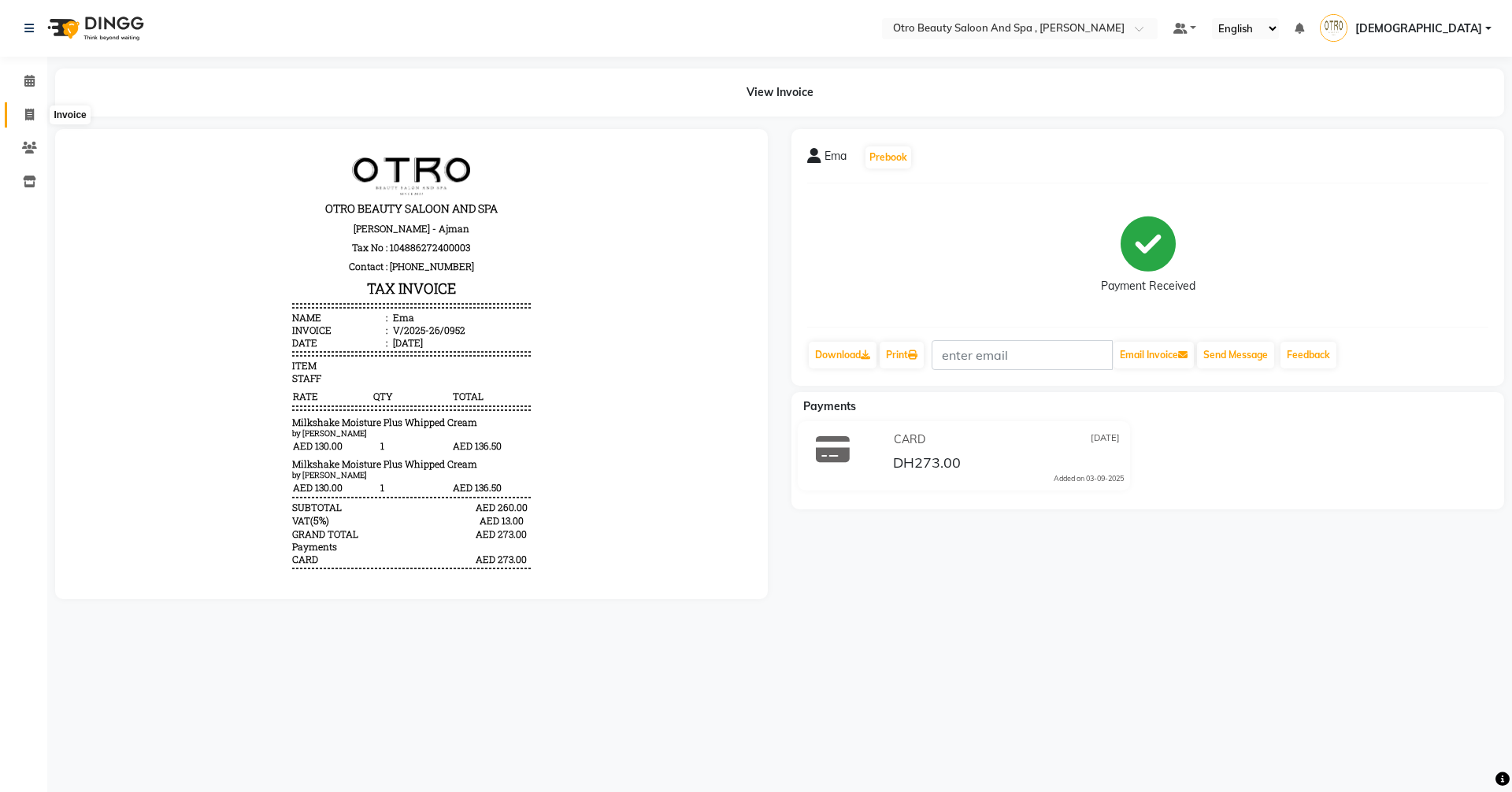
click at [34, 113] on icon at bounding box center [29, 114] width 9 height 11
select select "8622"
select select "service"
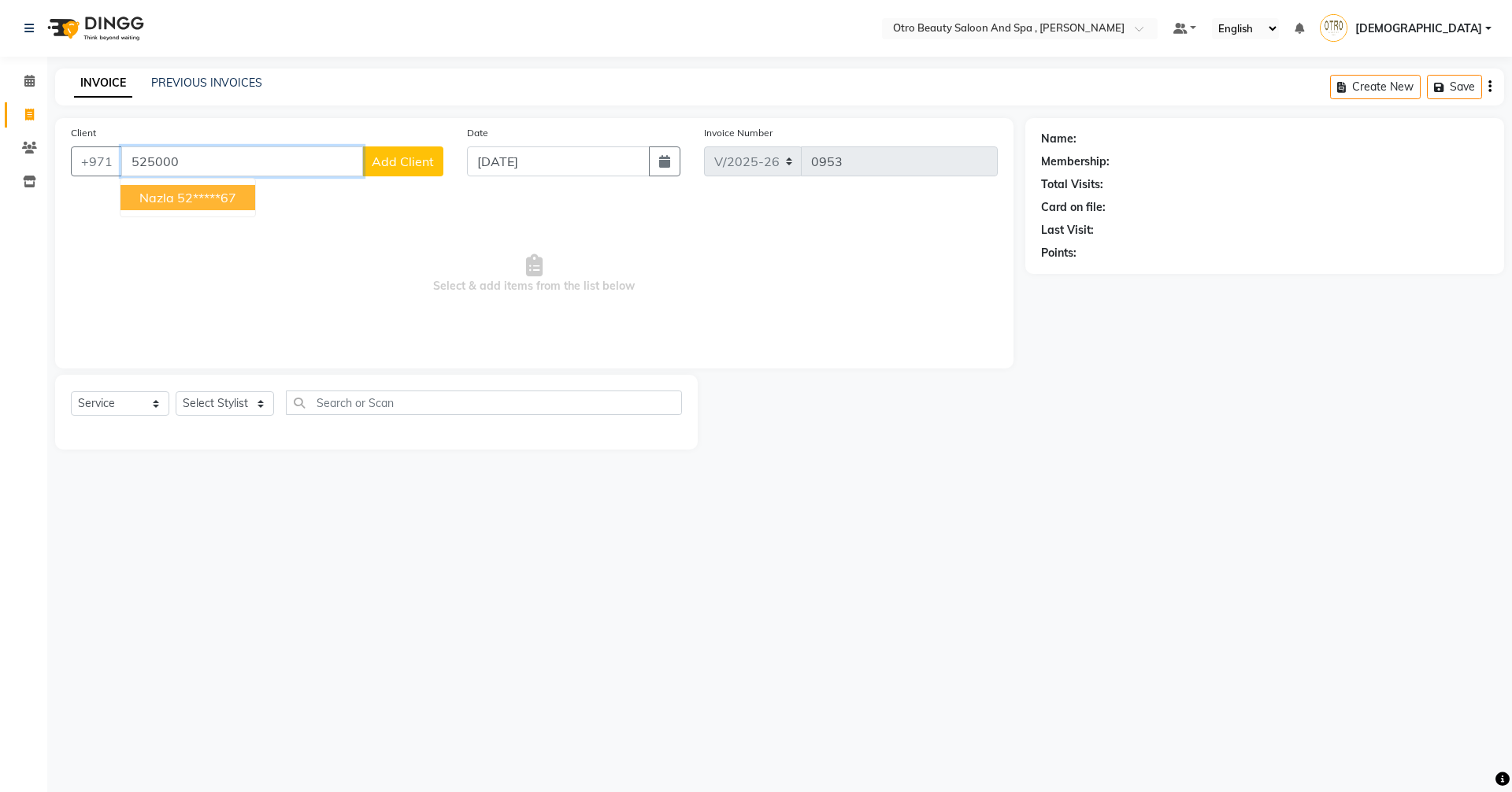
click at [203, 203] on ngb-highlight "52*****67" at bounding box center [207, 197] width 59 height 15
type input "52*****67"
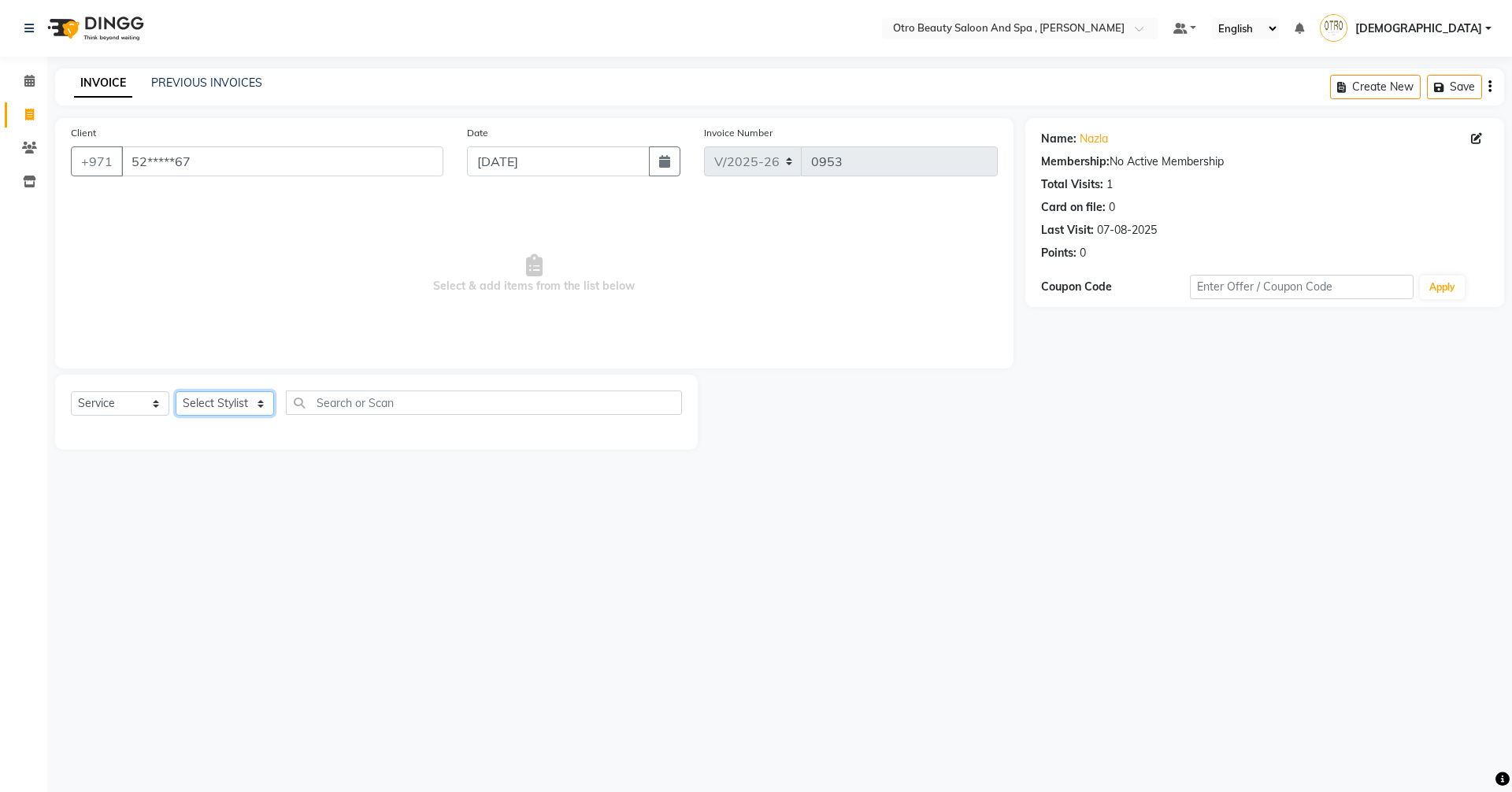
click at [258, 402] on select "Select Stylist [PERSON_NAME] [PERSON_NAME] Hera Karuna [PERSON_NAME] Mamita [PE…" at bounding box center [224, 403] width 99 height 24
select select "86535"
click at [175, 392] on select "Select Stylist [PERSON_NAME] [PERSON_NAME] Hera Karuna [PERSON_NAME] Mamita [PE…" at bounding box center [224, 403] width 99 height 24
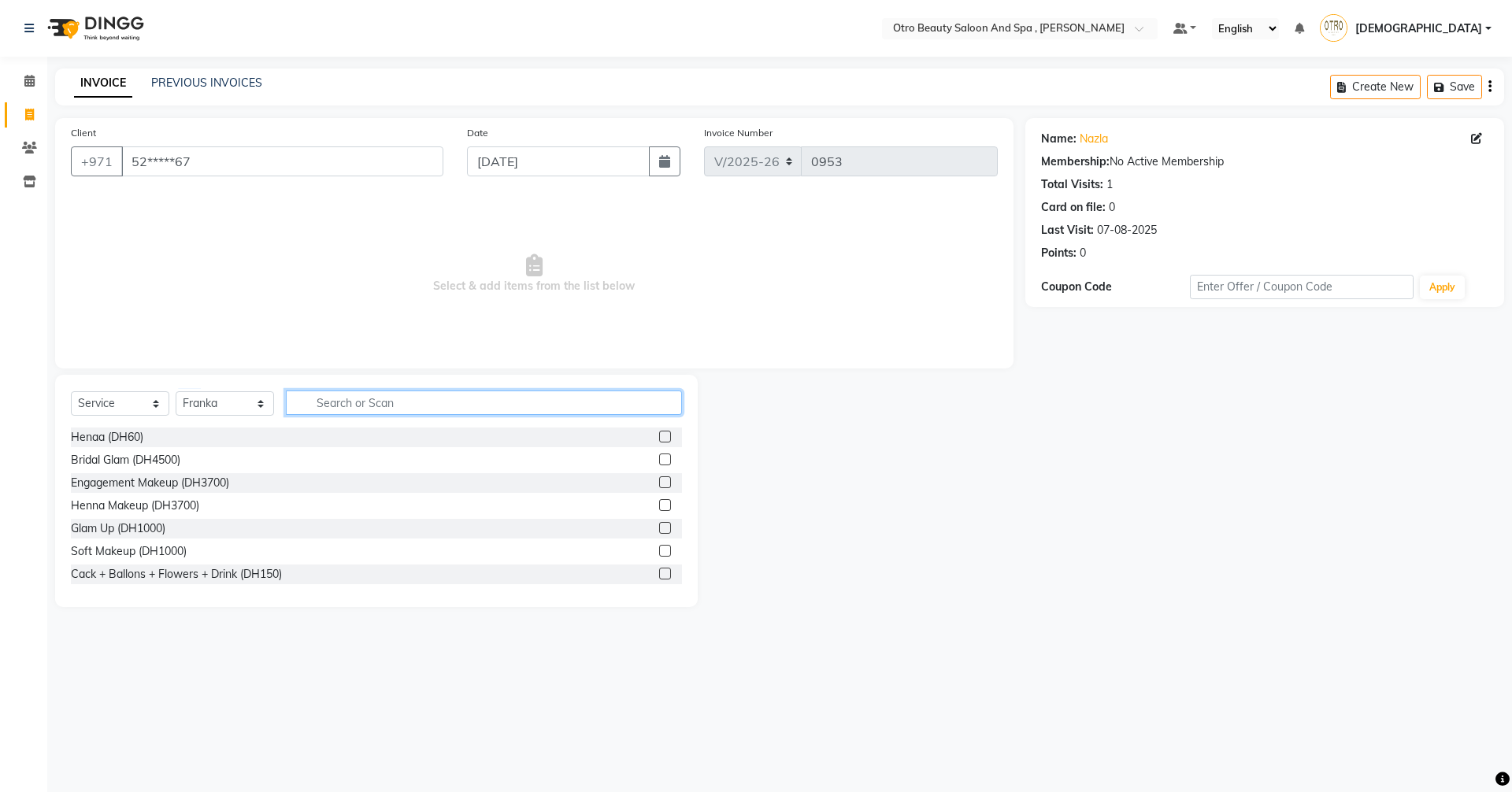
click at [337, 406] on input "text" at bounding box center [484, 402] width 396 height 24
type input "mani"
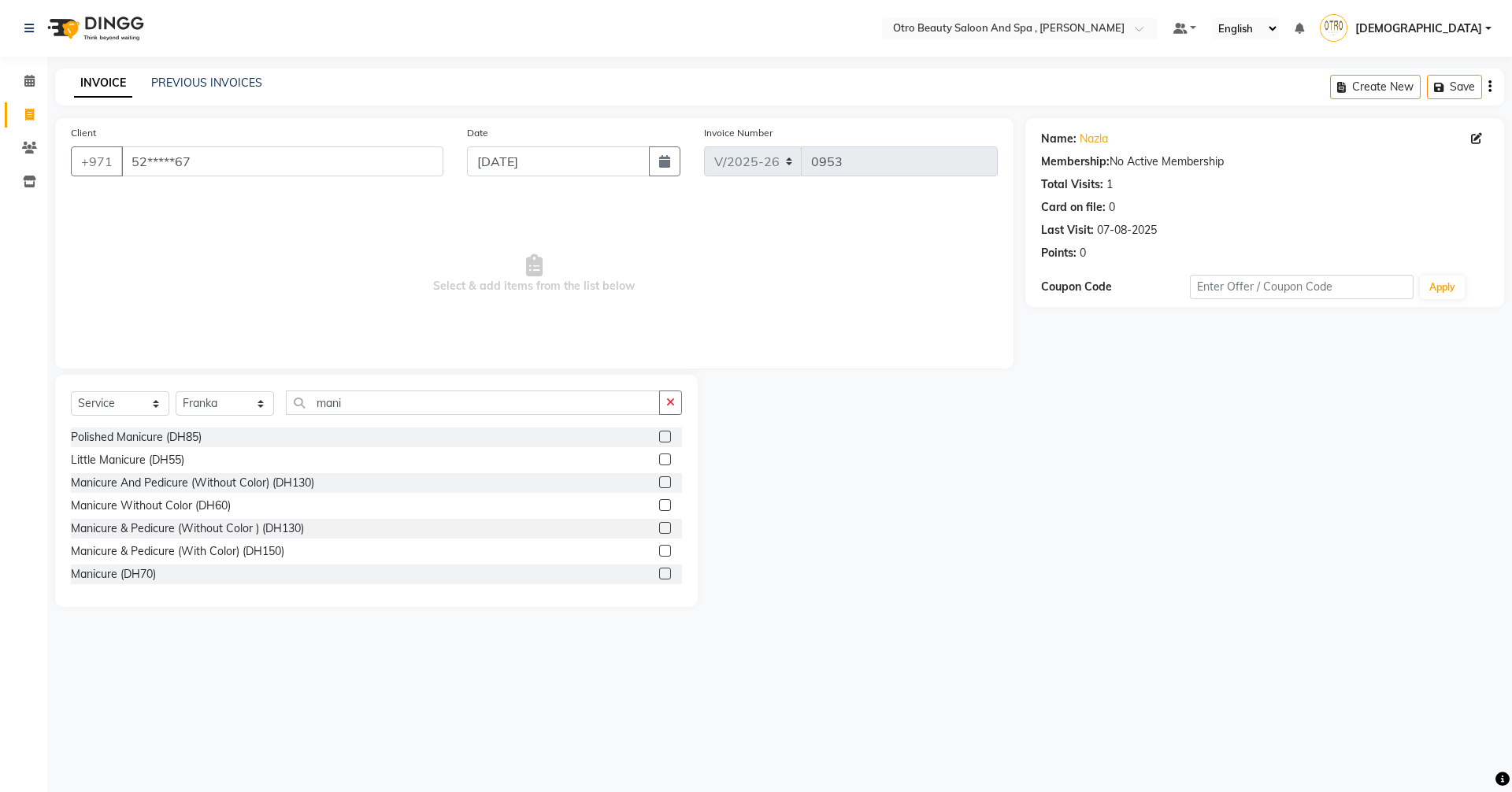
click at [659, 482] on label at bounding box center [665, 482] width 11 height 11
click at [659, 482] on input "checkbox" at bounding box center [664, 483] width 11 height 11
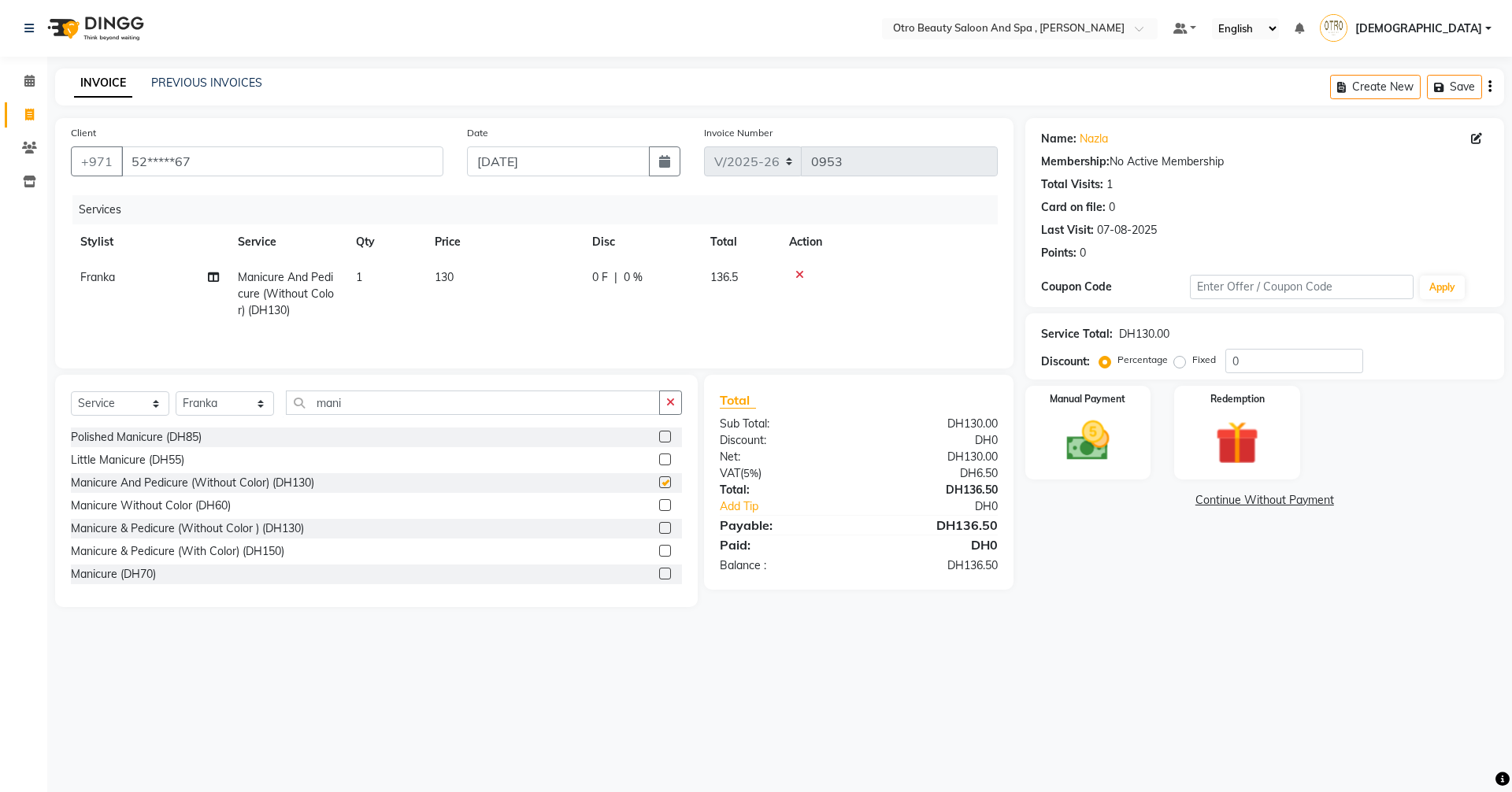
checkbox input "false"
click at [211, 279] on icon at bounding box center [214, 278] width 11 height 11
select select "86535"
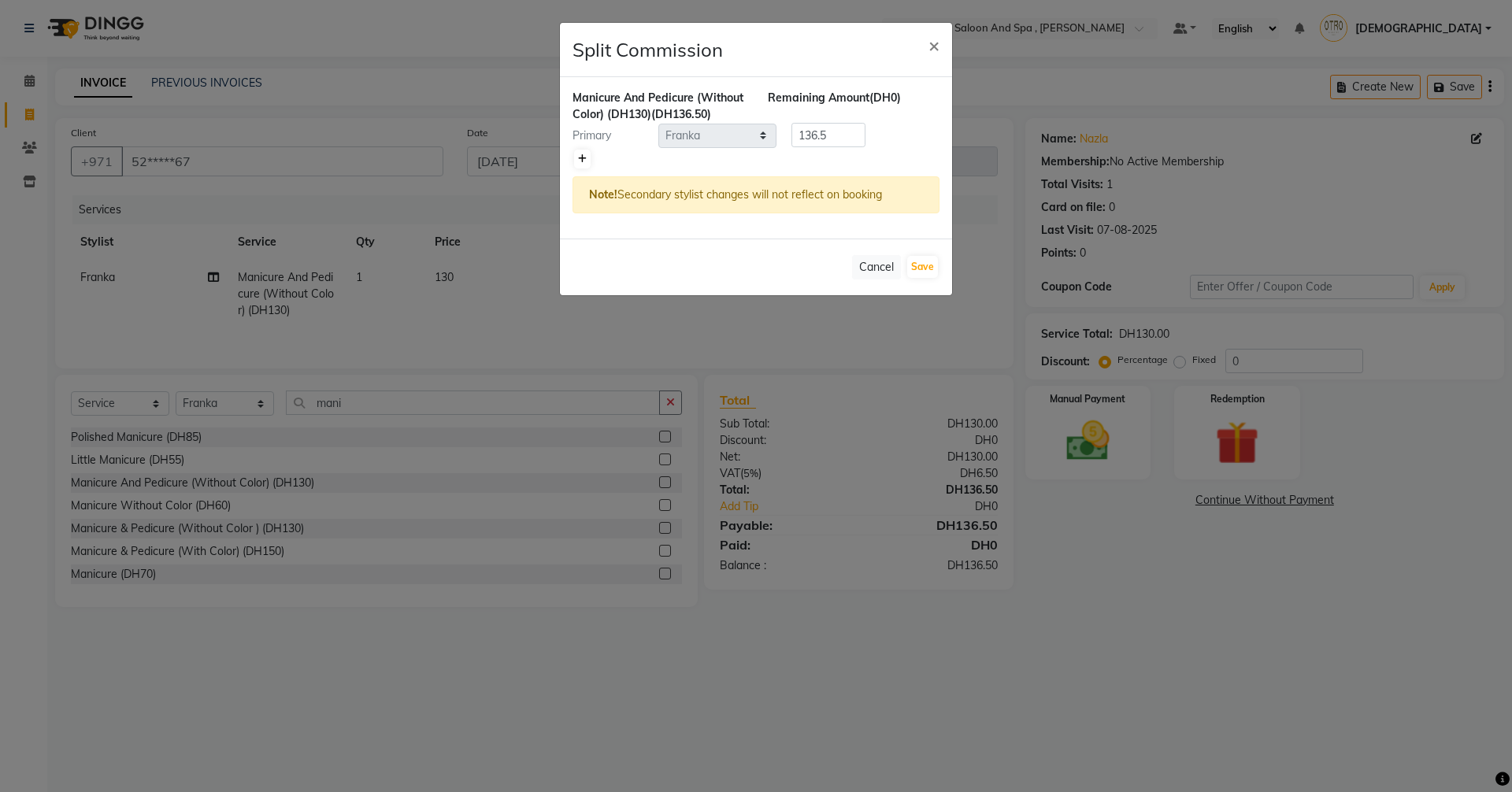
click at [583, 160] on icon at bounding box center [582, 159] width 9 height 10
type input "68.25"
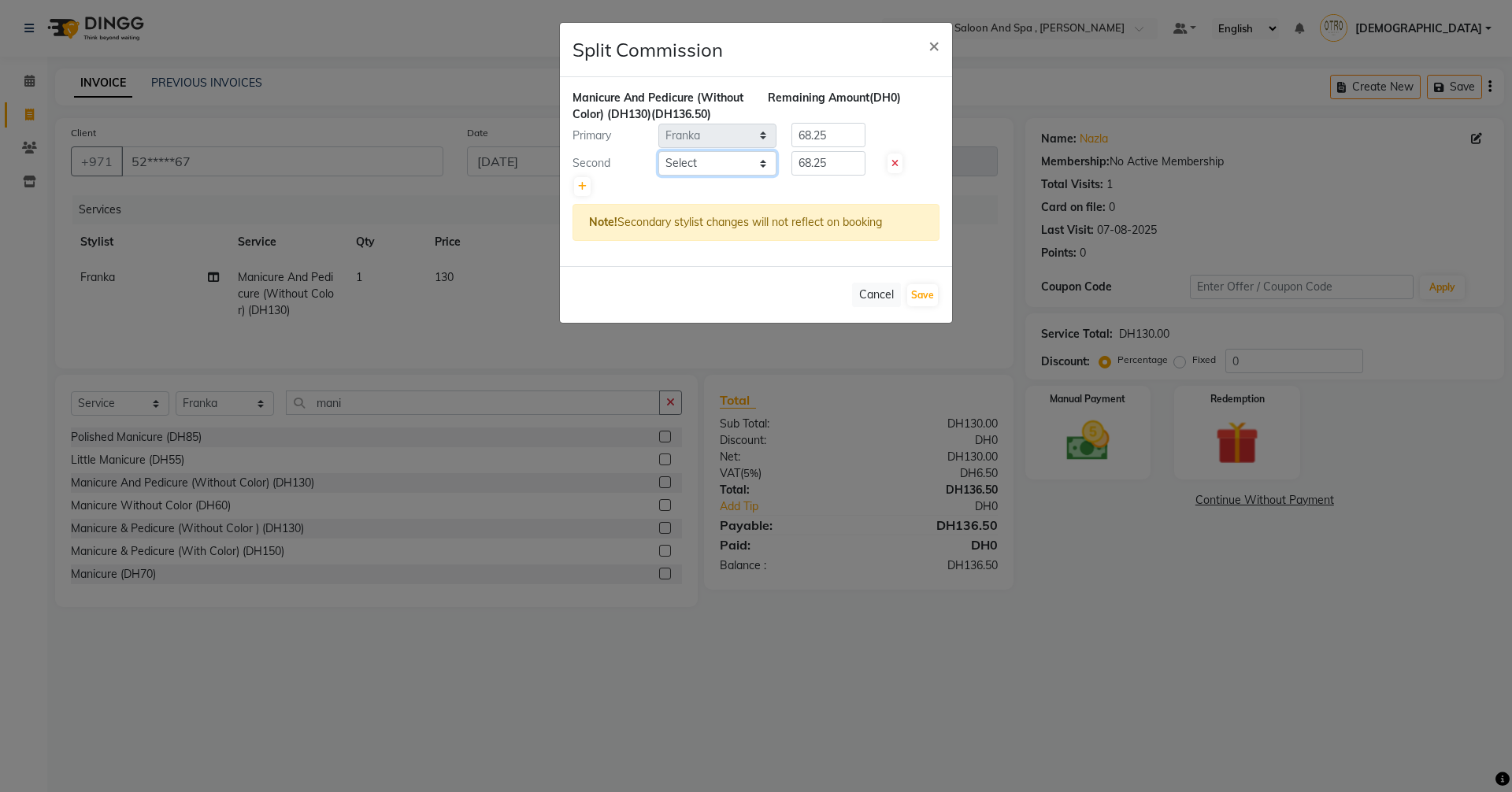
click at [756, 163] on select "Select [PERSON_NAME] [PERSON_NAME] Hera Karuna [PERSON_NAME] Mamita [PERSON_NAM…" at bounding box center [716, 163] width 118 height 24
select select "86539"
click at [658, 151] on select "Select [PERSON_NAME] [PERSON_NAME] Hera Karuna [PERSON_NAME] Mamita [PERSON_NAM…" at bounding box center [716, 163] width 118 height 24
click at [933, 295] on button "Save" at bounding box center [922, 295] width 31 height 22
select select "Select"
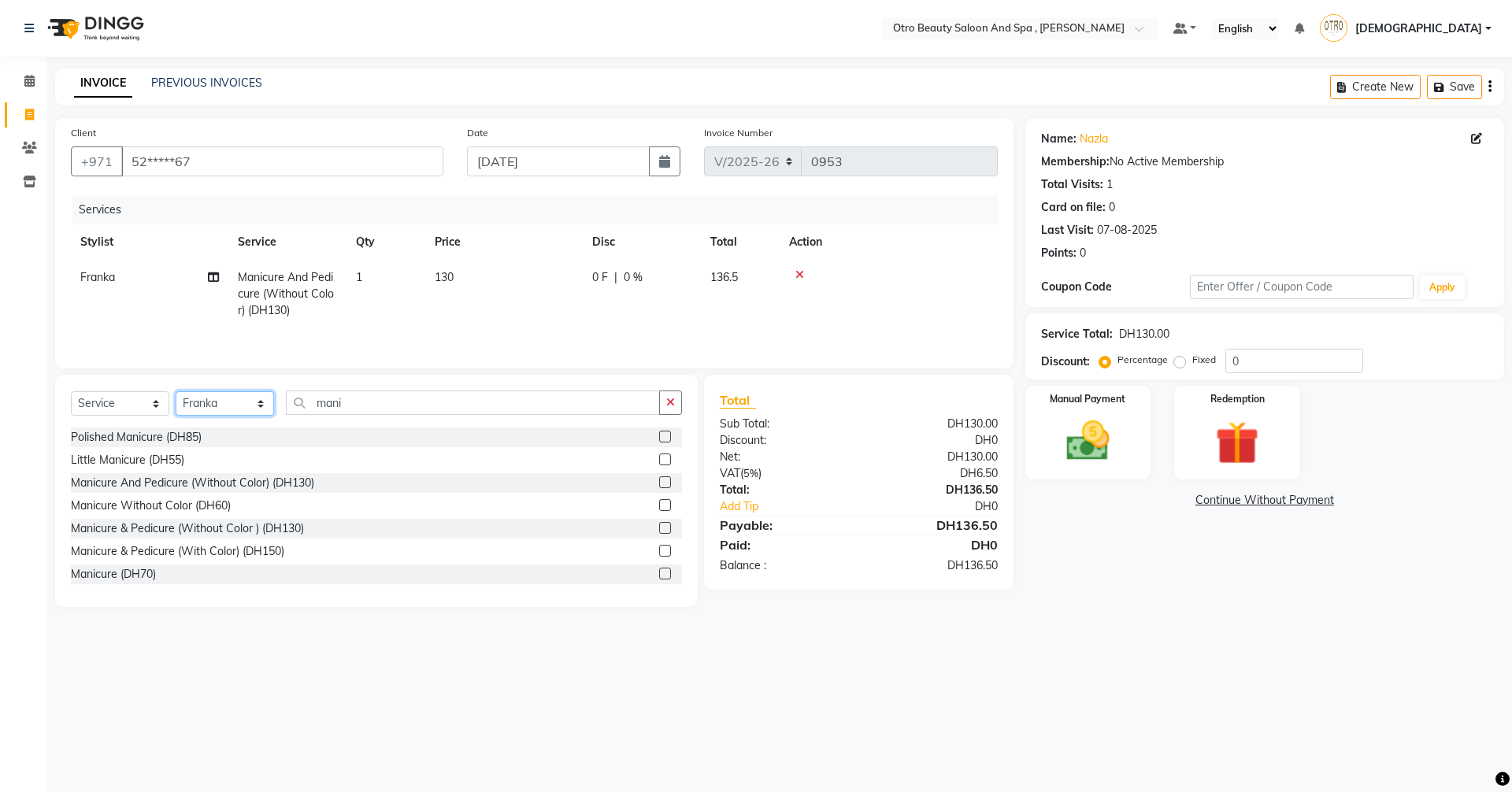
click at [266, 403] on select "Select Stylist [PERSON_NAME] [PERSON_NAME] Hera Karuna [PERSON_NAME] Mamita [PE…" at bounding box center [224, 403] width 99 height 24
select select "86568"
click at [175, 392] on select "Select Stylist [PERSON_NAME] [PERSON_NAME] Hera Karuna [PERSON_NAME] Mamita [PE…" at bounding box center [224, 403] width 99 height 24
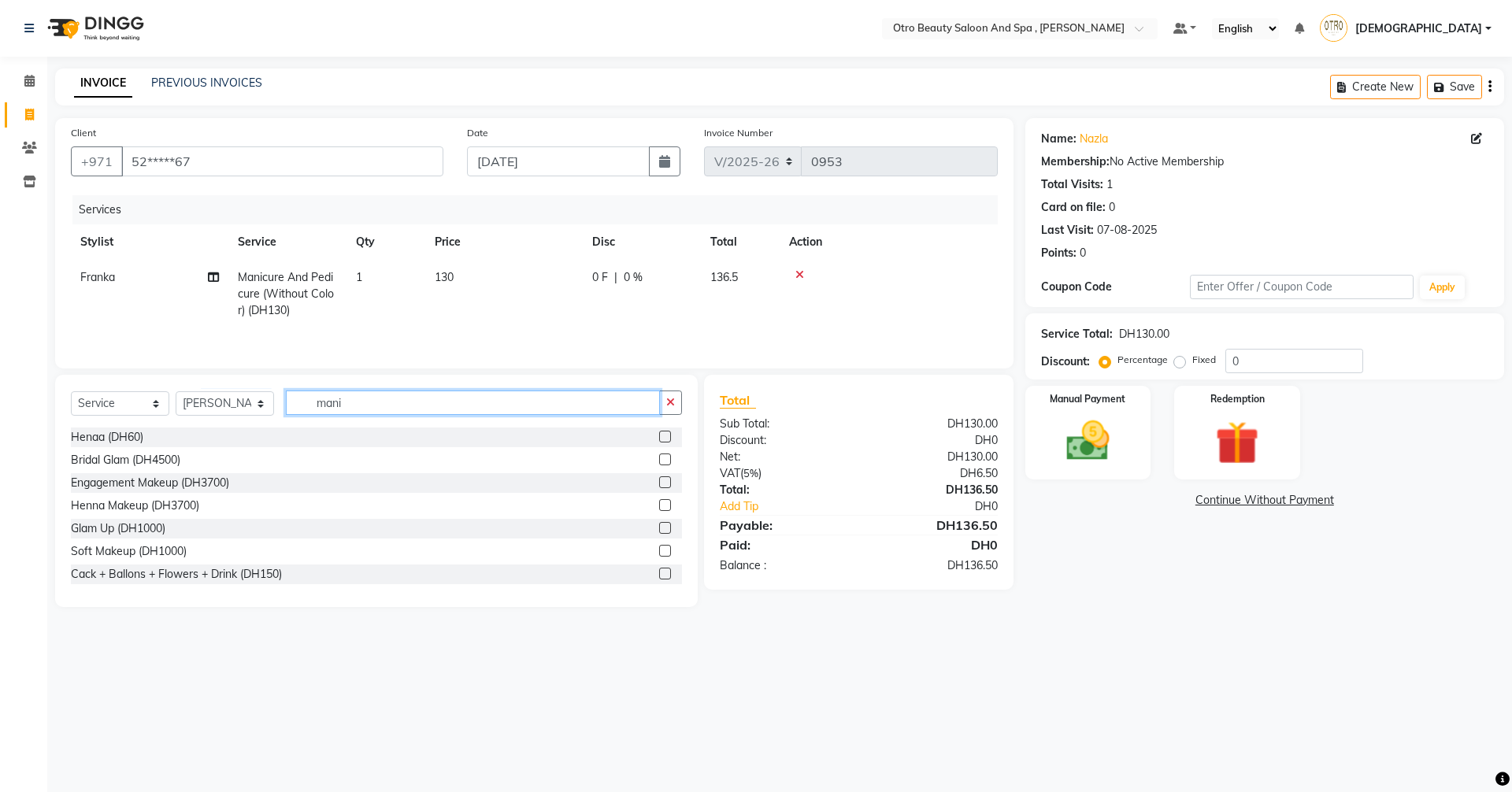
click at [352, 409] on input "mani" at bounding box center [472, 402] width 374 height 24
type input "m"
type input "e"
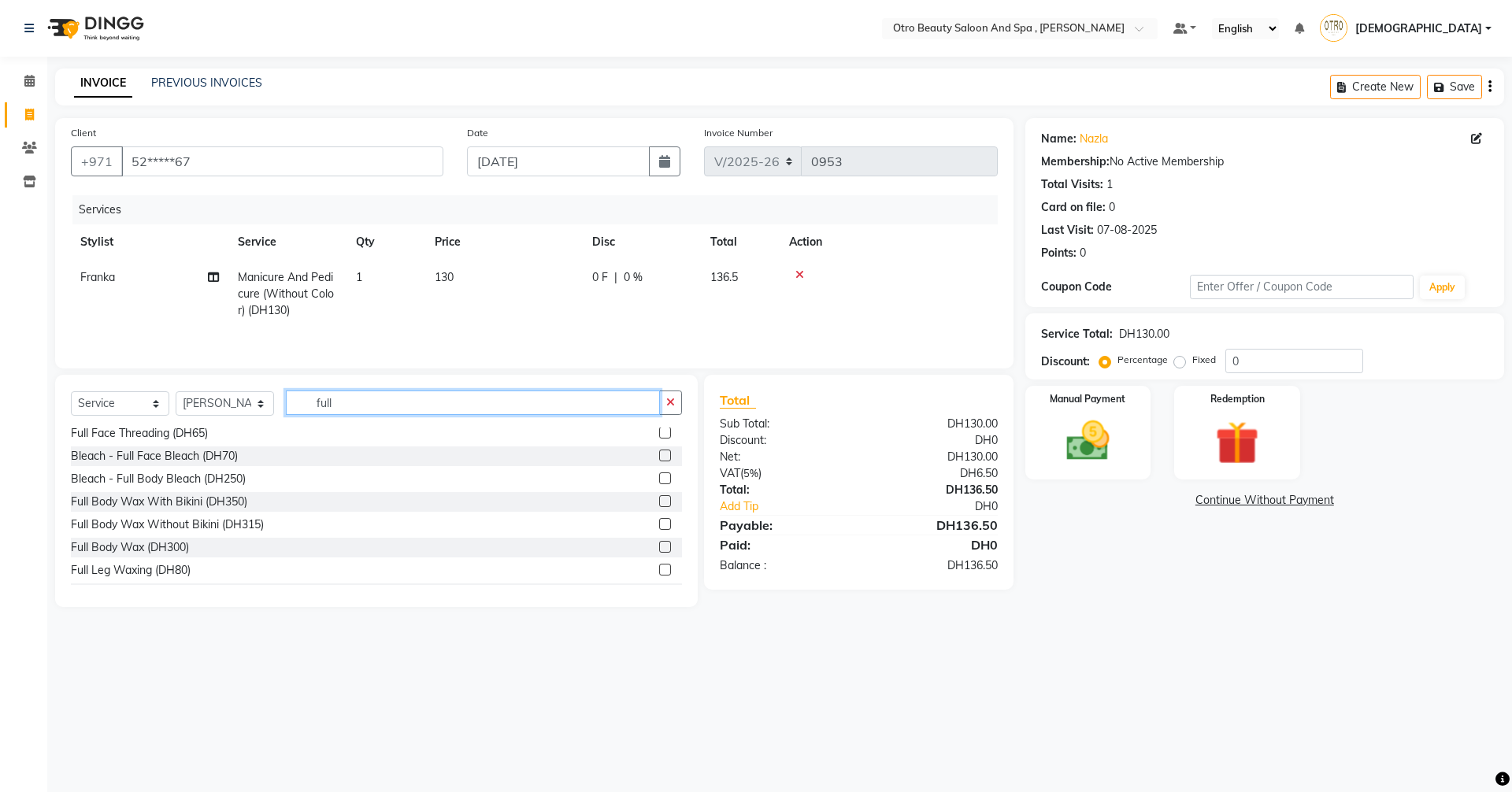
scroll to position [157, 0]
type input "full"
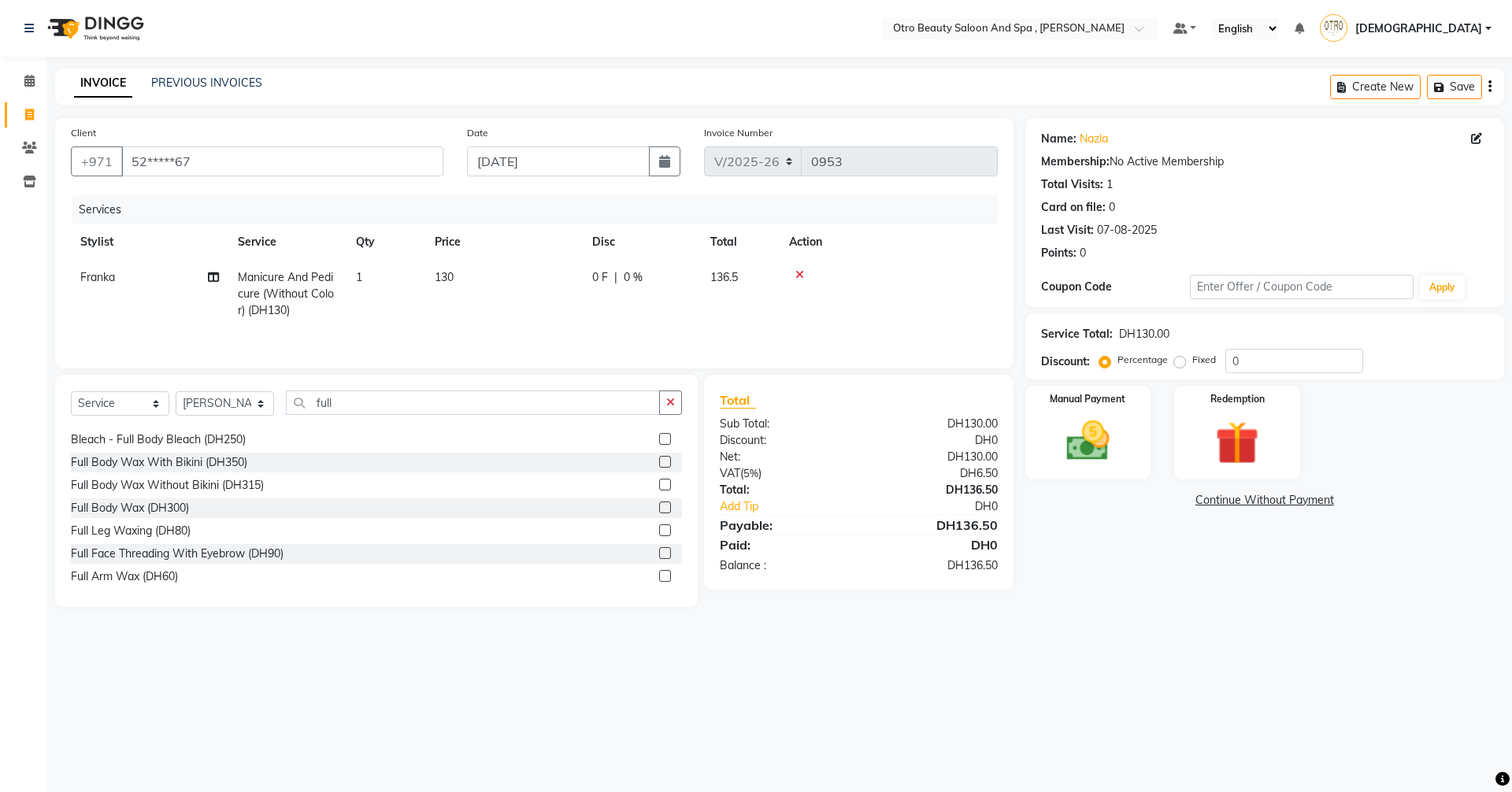
click at [659, 551] on label at bounding box center [665, 553] width 11 height 11
click at [659, 551] on input "checkbox" at bounding box center [664, 554] width 11 height 11
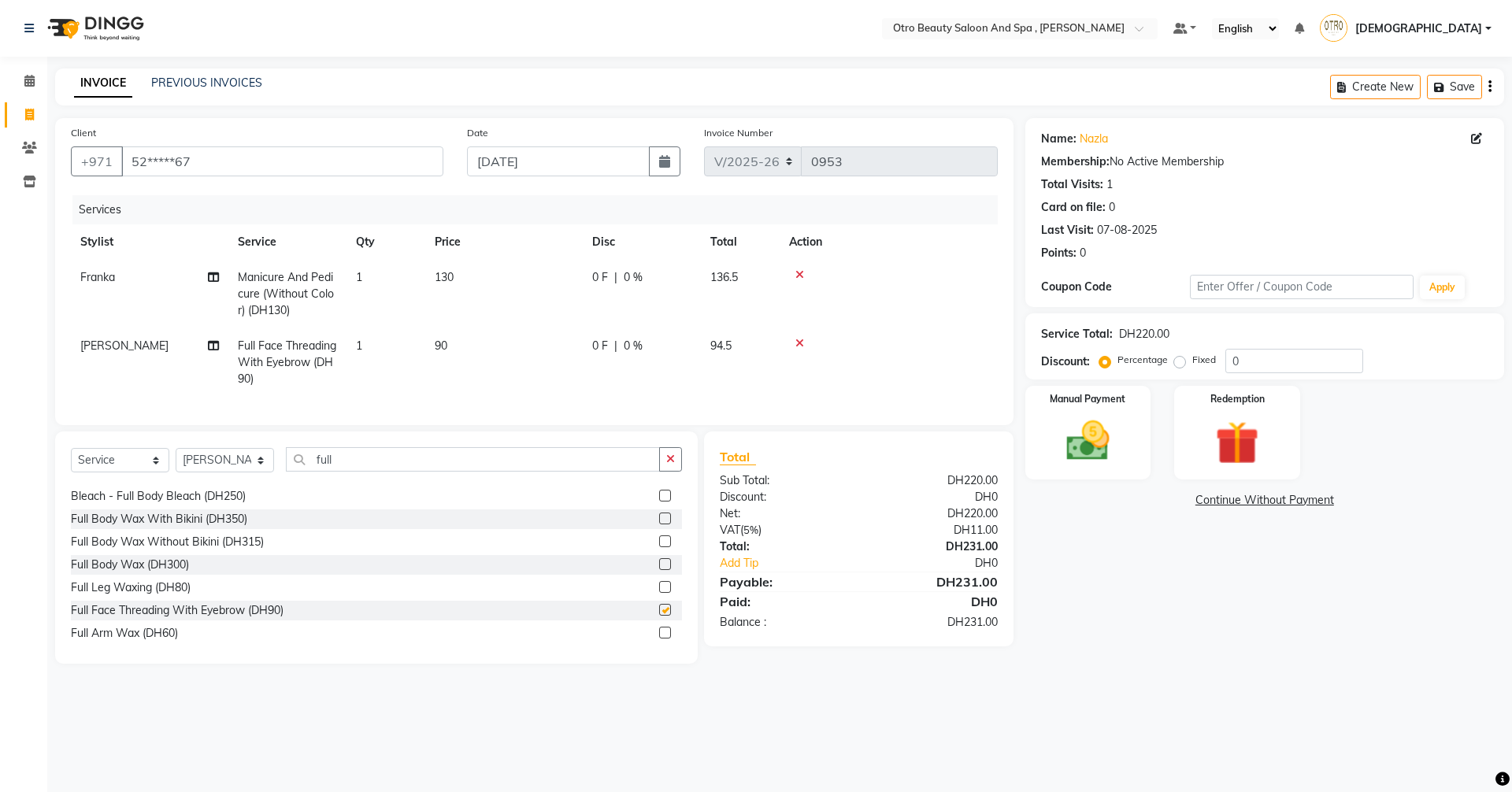
checkbox input "false"
click at [1052, 429] on img at bounding box center [1088, 441] width 73 height 52
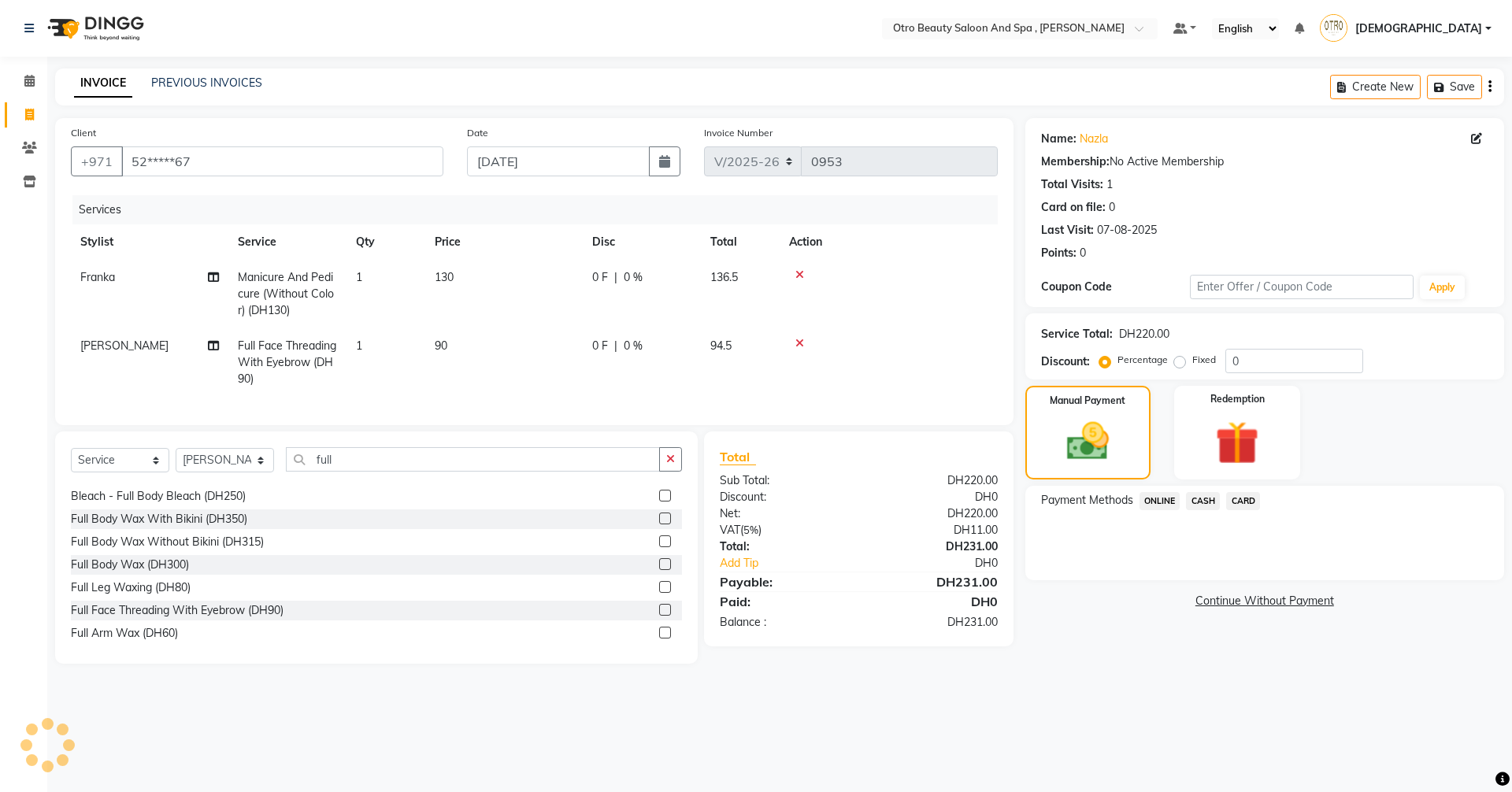
click at [1200, 501] on span "CASH" at bounding box center [1202, 501] width 34 height 18
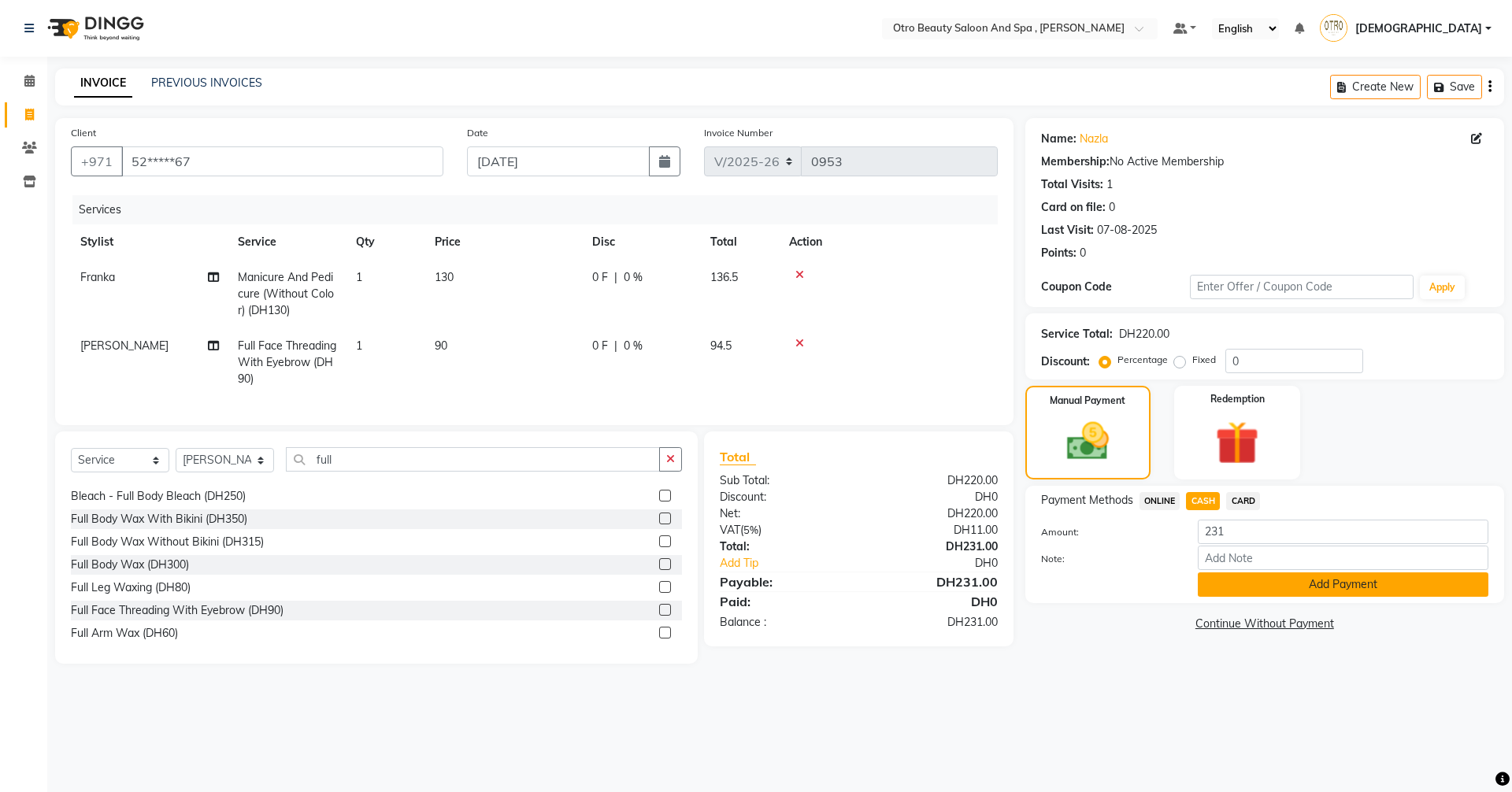
click at [1298, 593] on button "Add Payment" at bounding box center [1343, 584] width 290 height 24
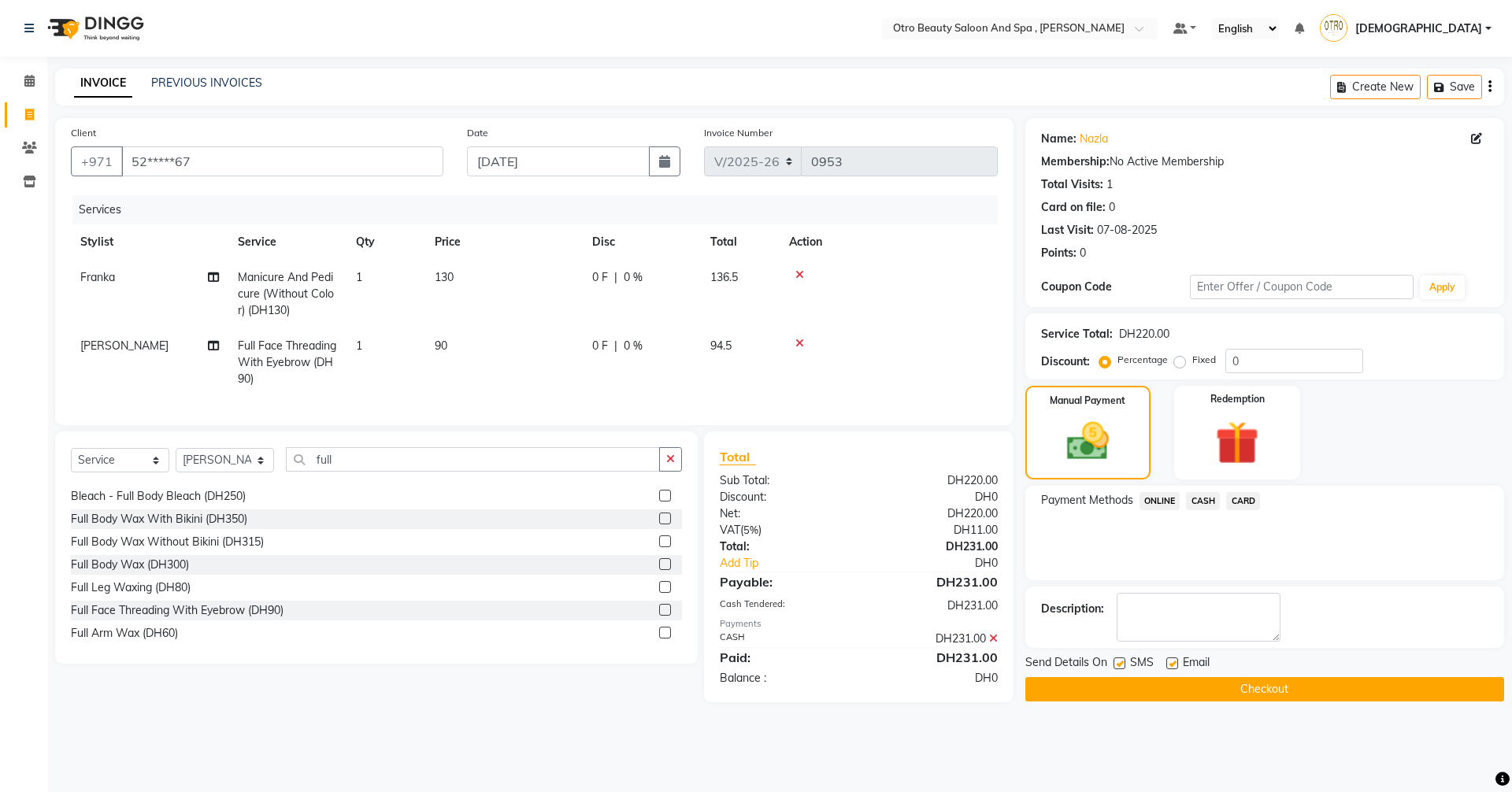
click at [1264, 692] on button "Checkout" at bounding box center [1265, 689] width 479 height 24
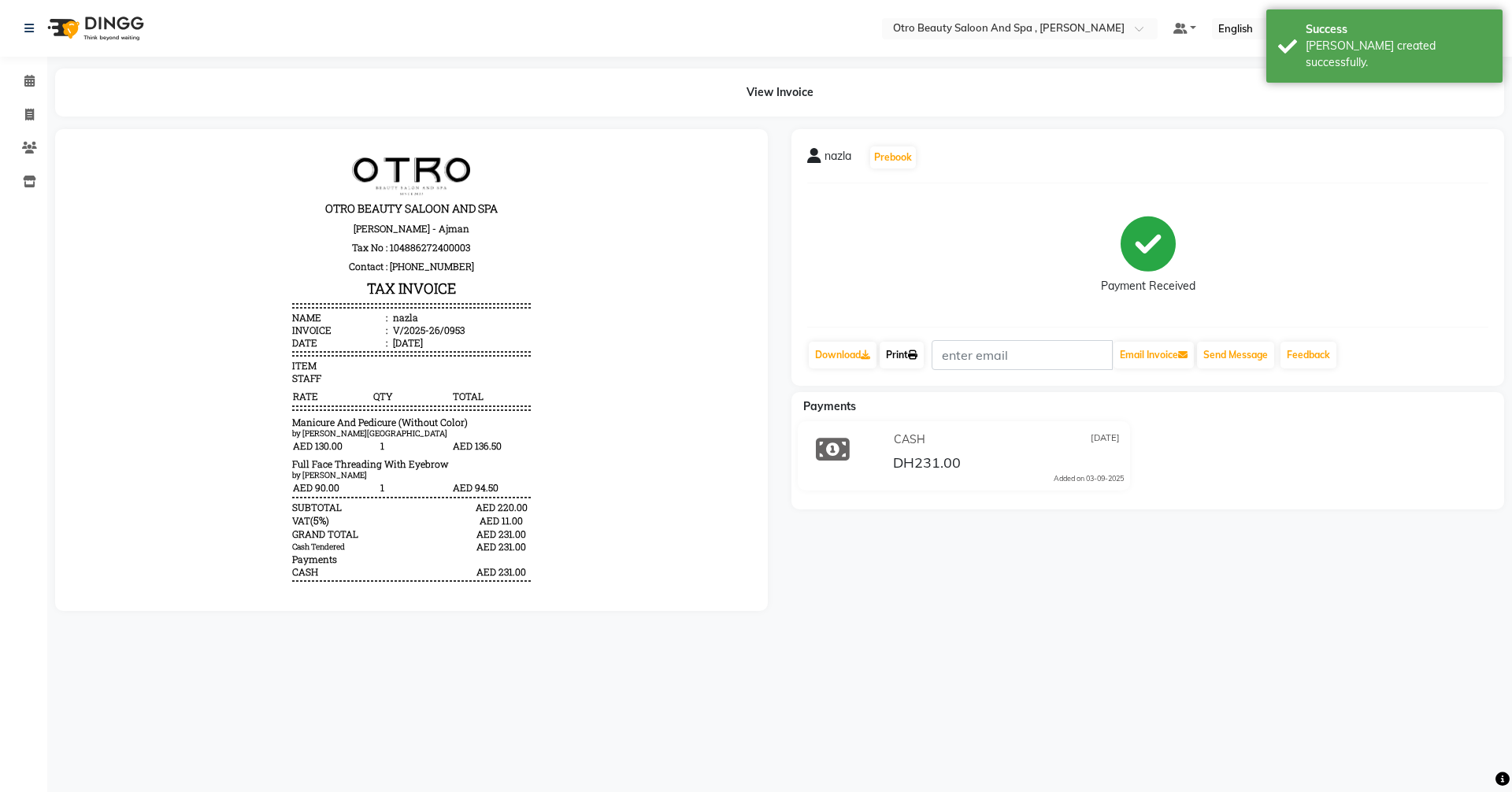
click at [897, 354] on link "Print" at bounding box center [901, 355] width 44 height 27
